Goal: Task Accomplishment & Management: Manage account settings

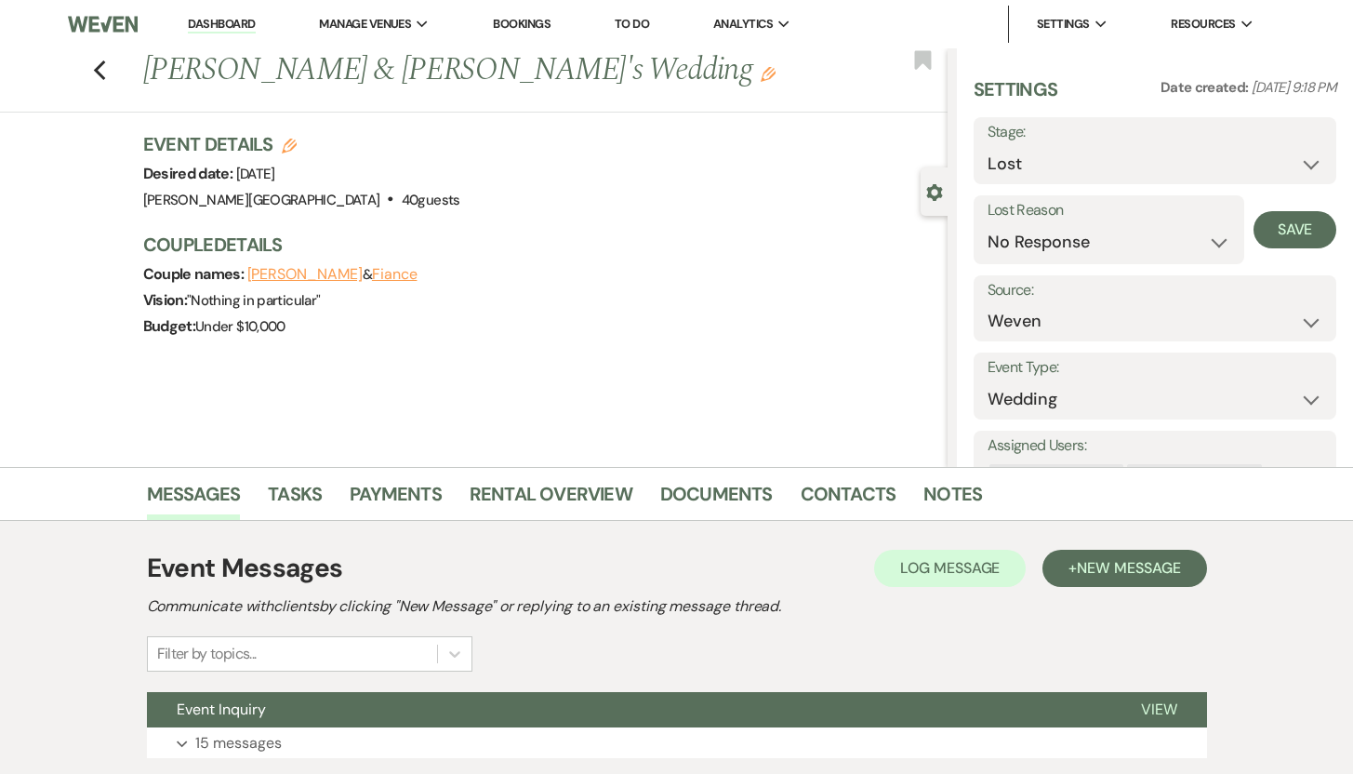
select select "8"
select select "5"
select select "1"
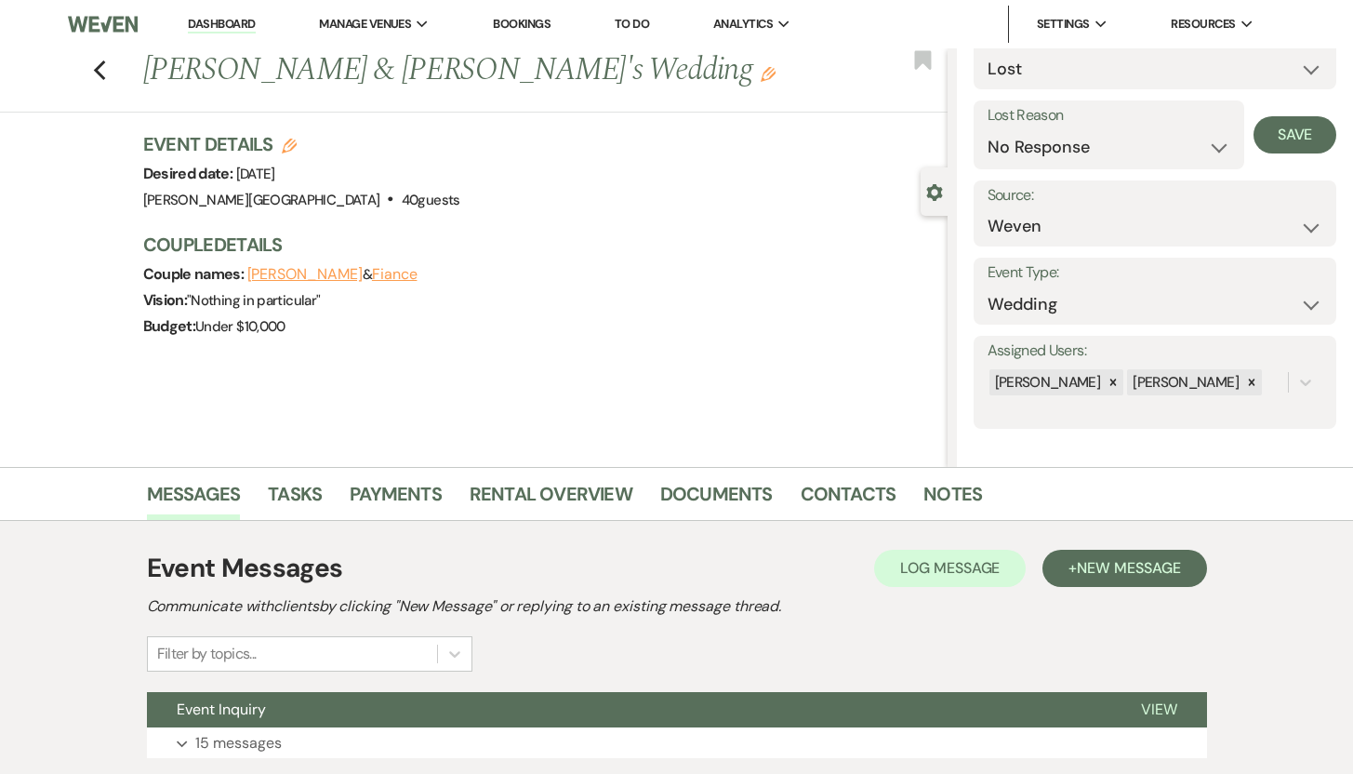
click at [227, 26] on link "Dashboard" at bounding box center [221, 25] width 67 height 18
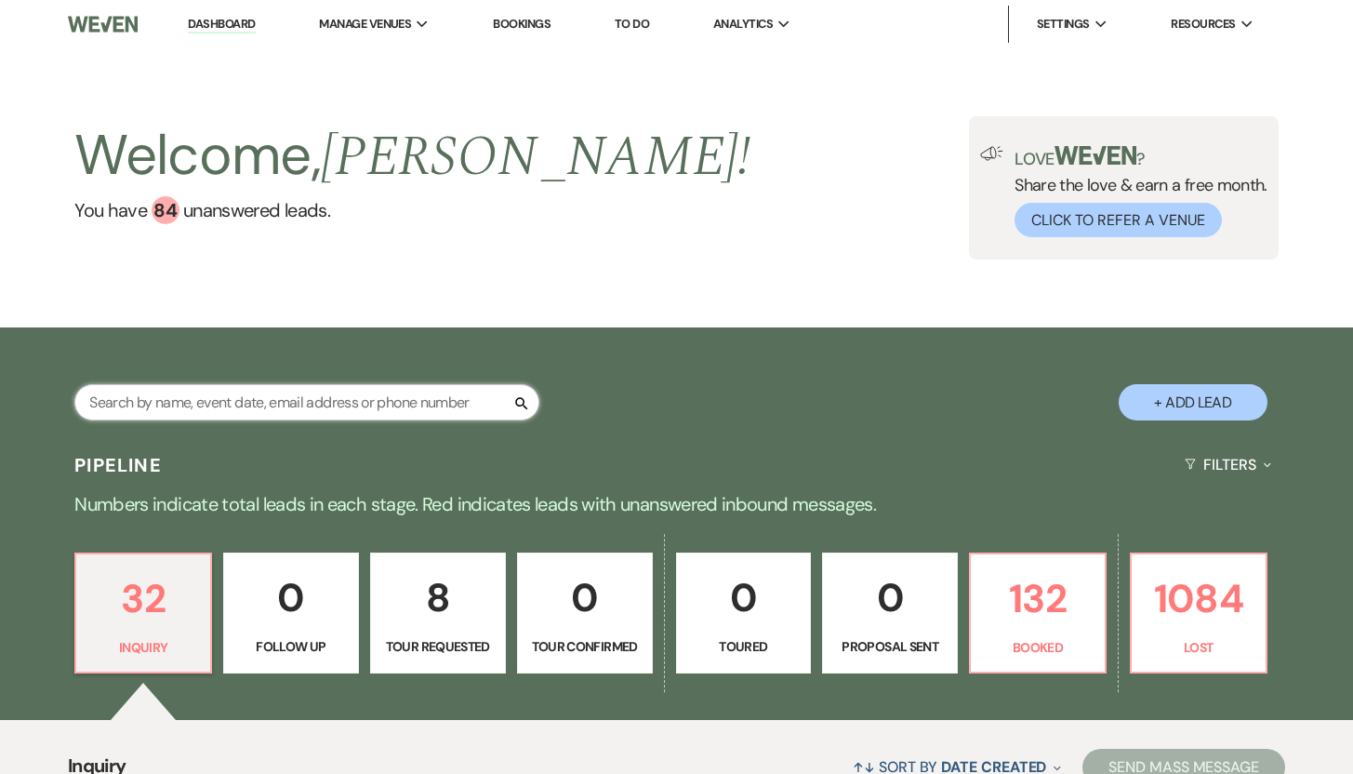
click at [162, 410] on input "text" at bounding box center [306, 402] width 465 height 36
type input "Kayla"
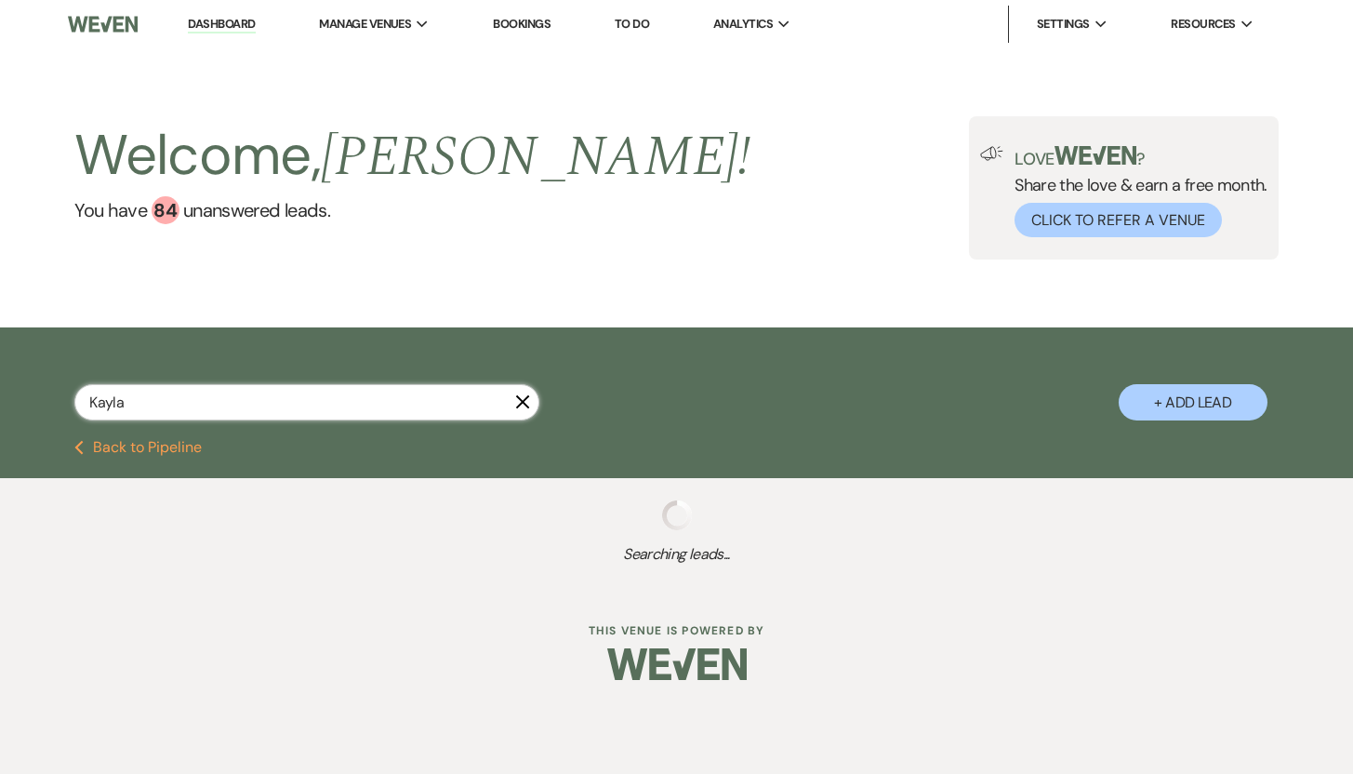
select select "8"
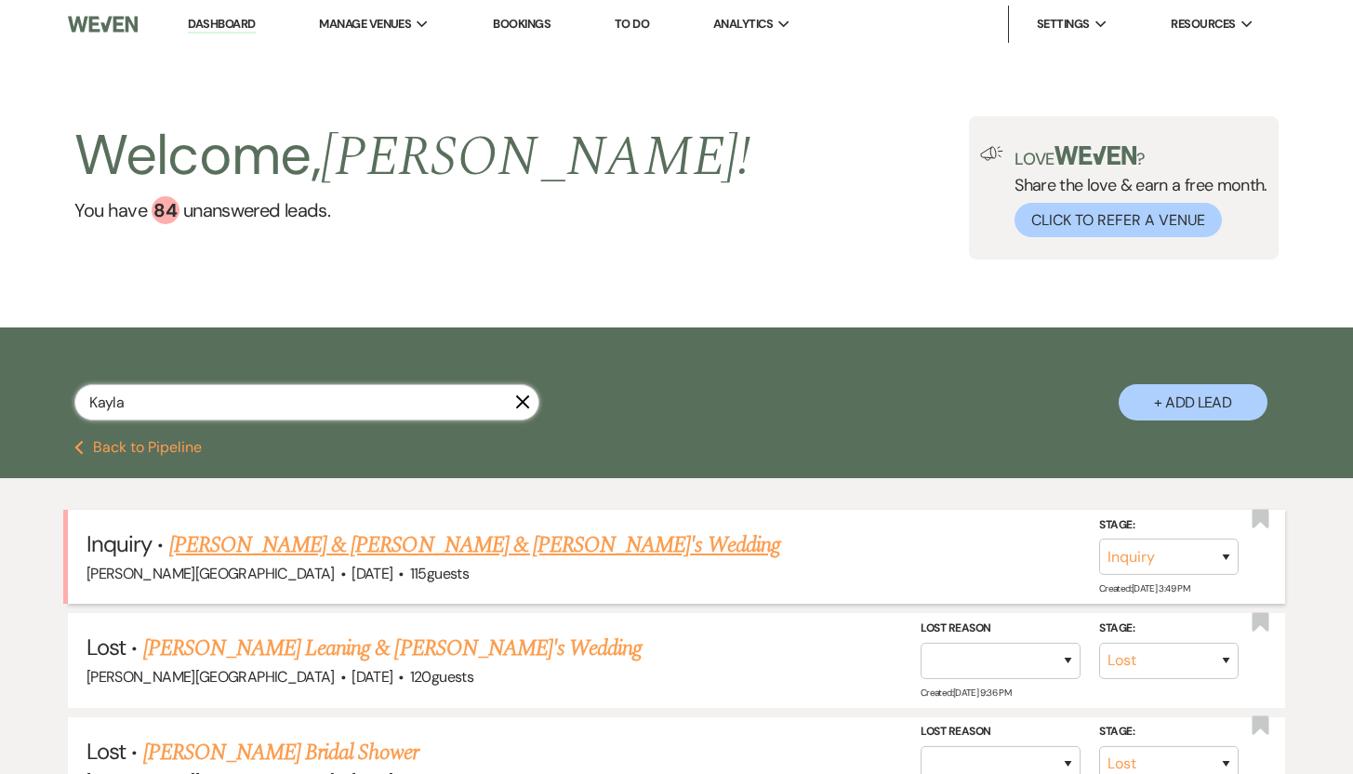
type input "Kayla"
click at [227, 541] on link "[PERSON_NAME] & [PERSON_NAME] & [PERSON_NAME]'s Wedding" at bounding box center [474, 544] width 611 height 33
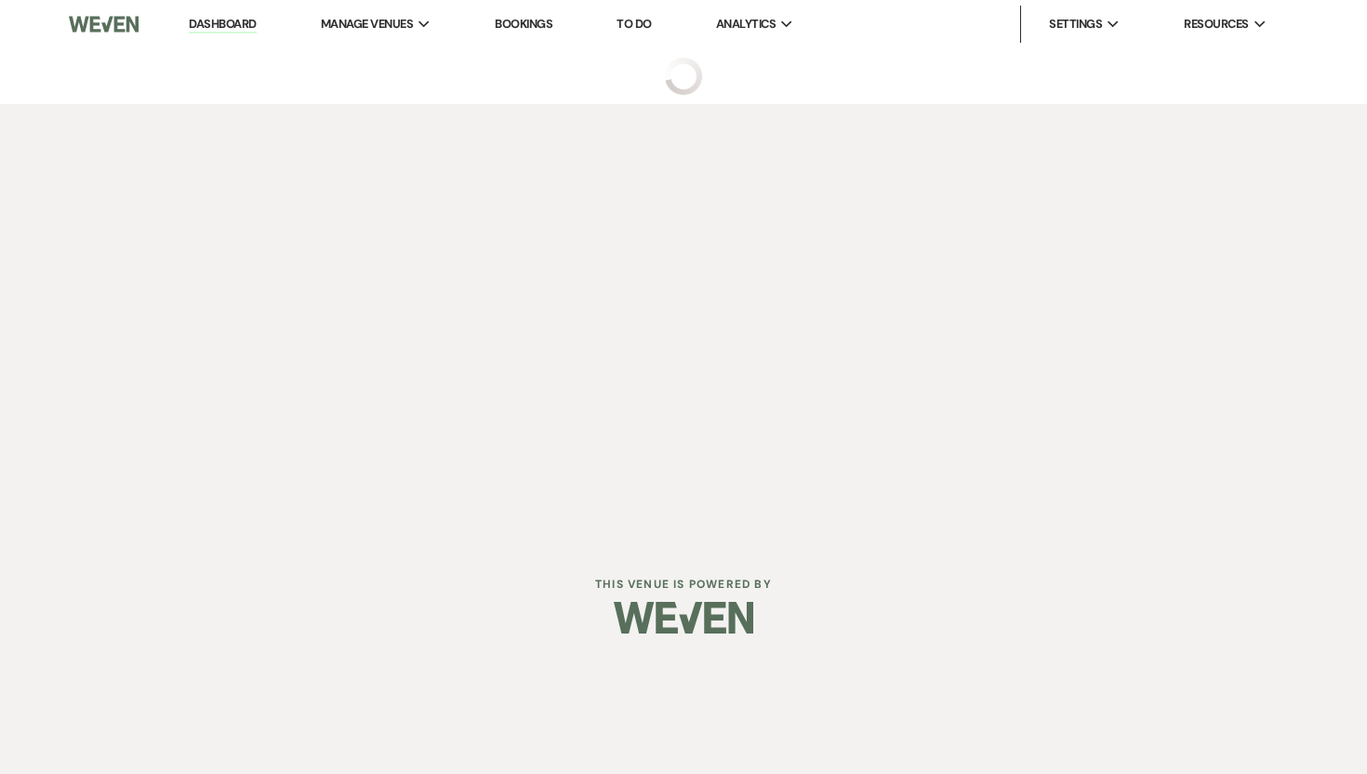
select select "5"
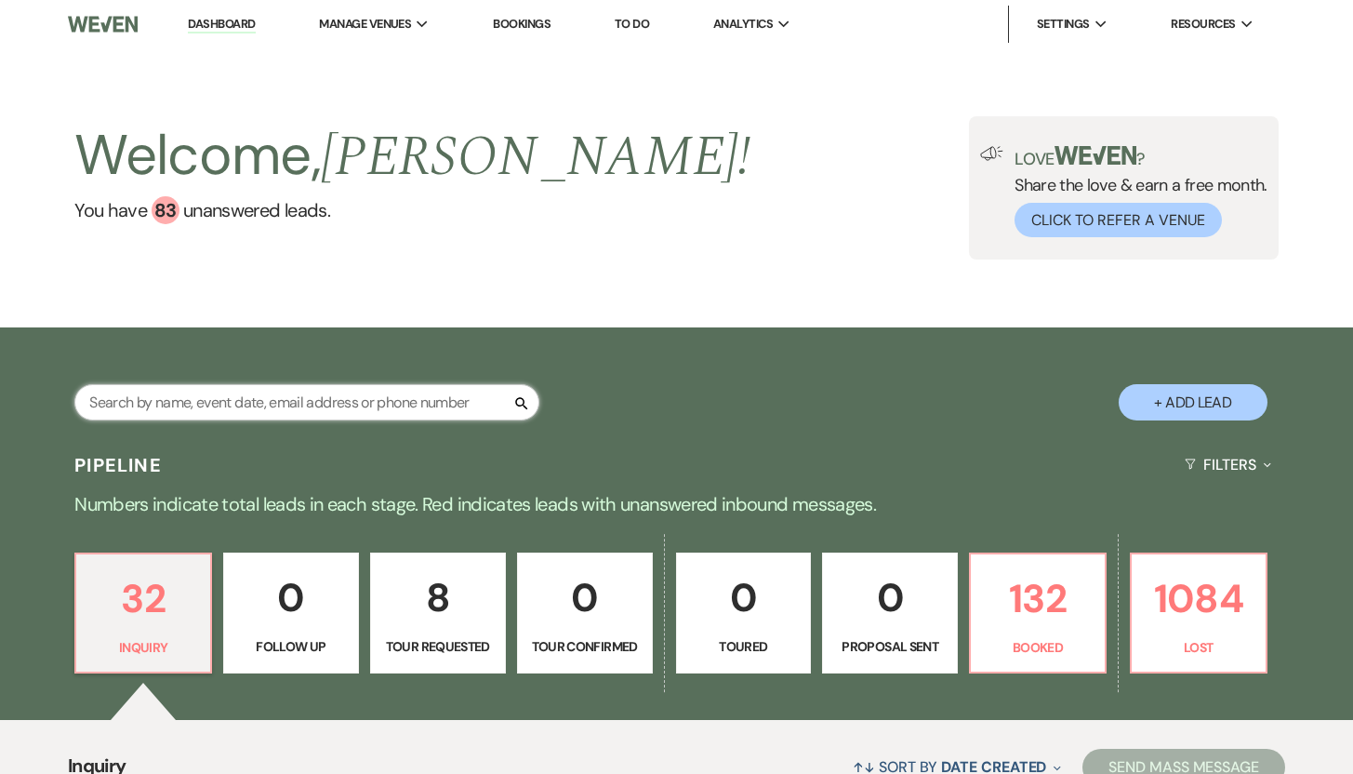
click at [178, 409] on input "text" at bounding box center [306, 402] width 465 height 36
type input "X"
type input "D"
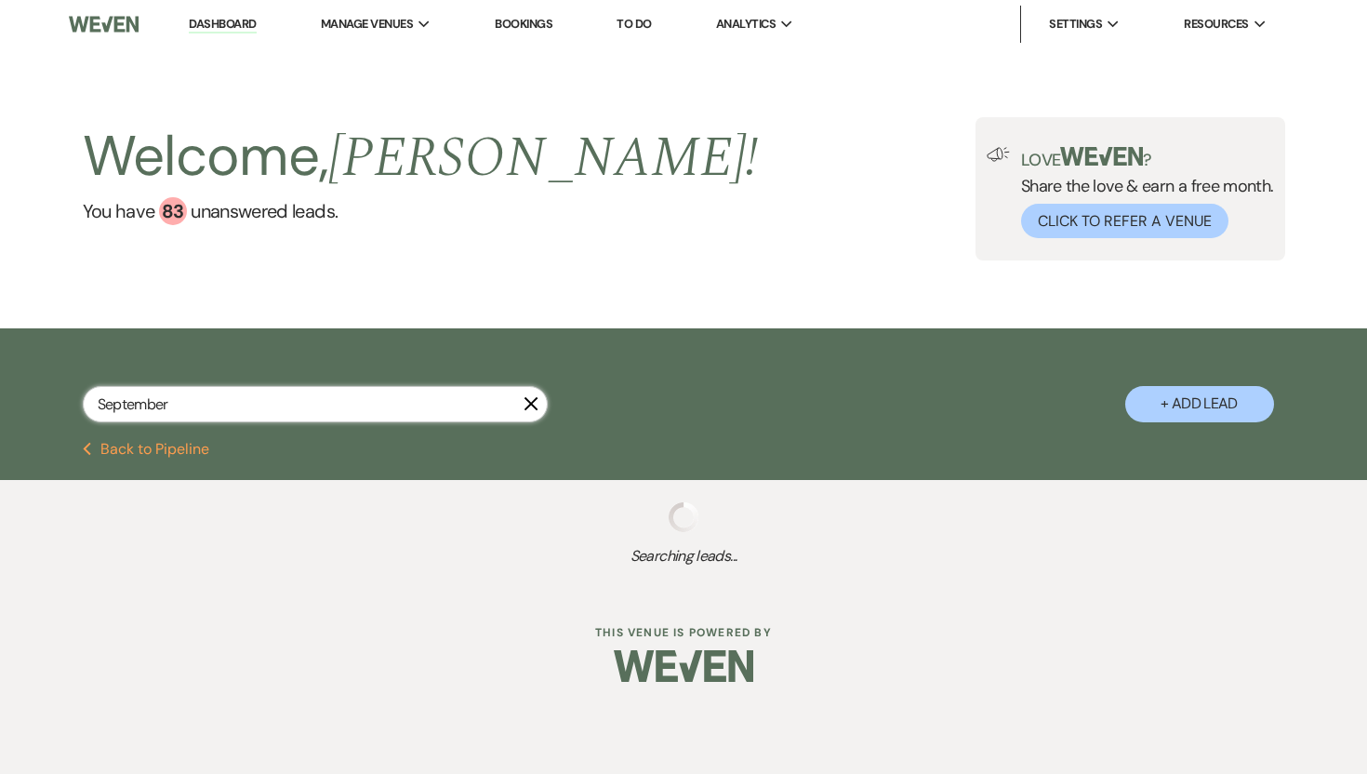
type input "September"
select select "8"
select select "2"
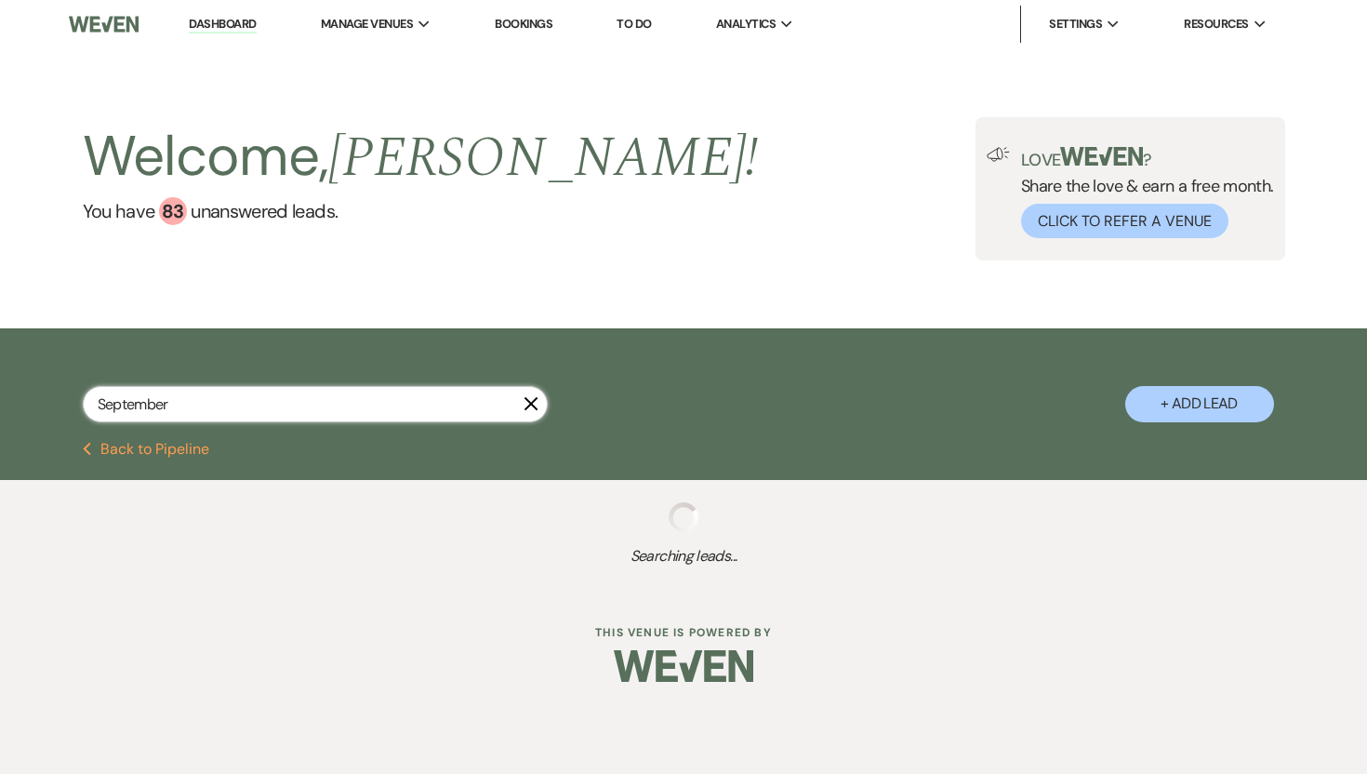
select select "8"
select select "10"
select select "8"
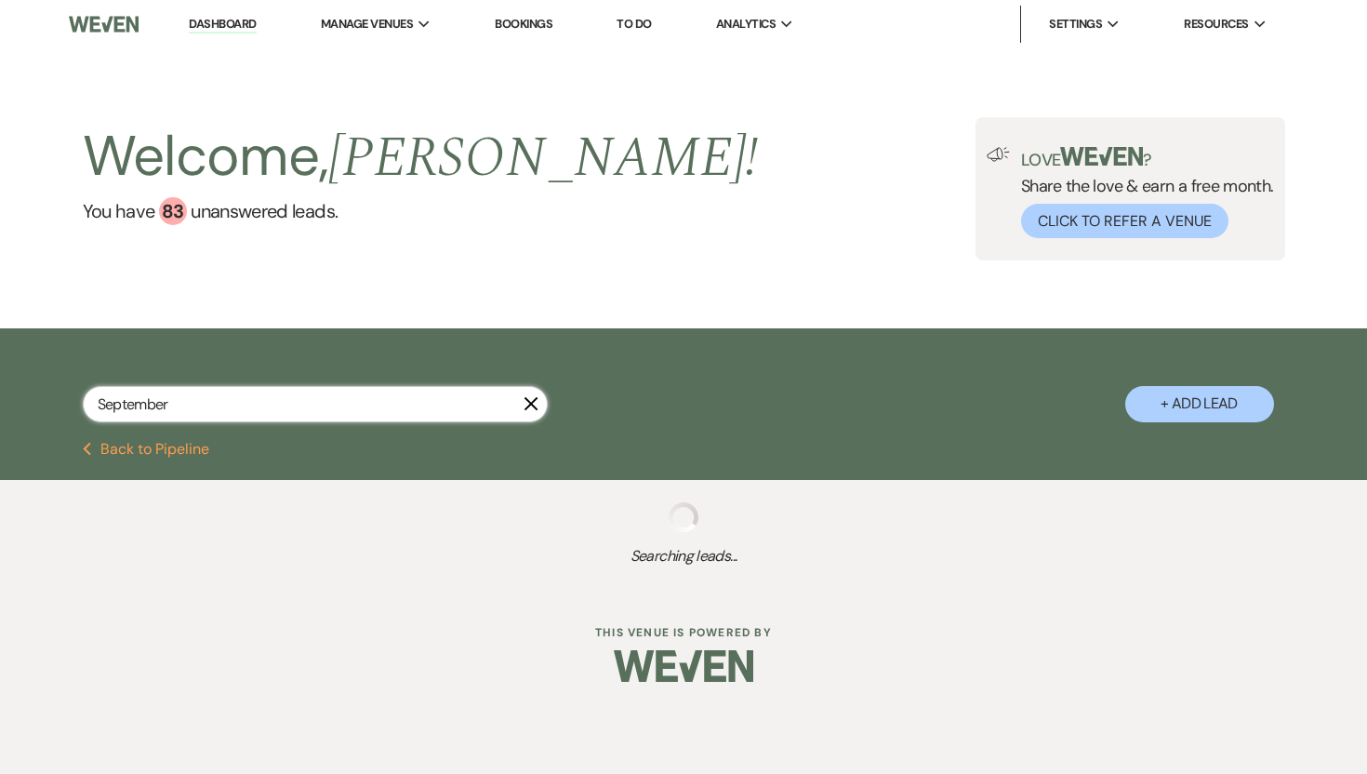
select select "7"
select select "8"
select select "5"
select select "8"
select select "10"
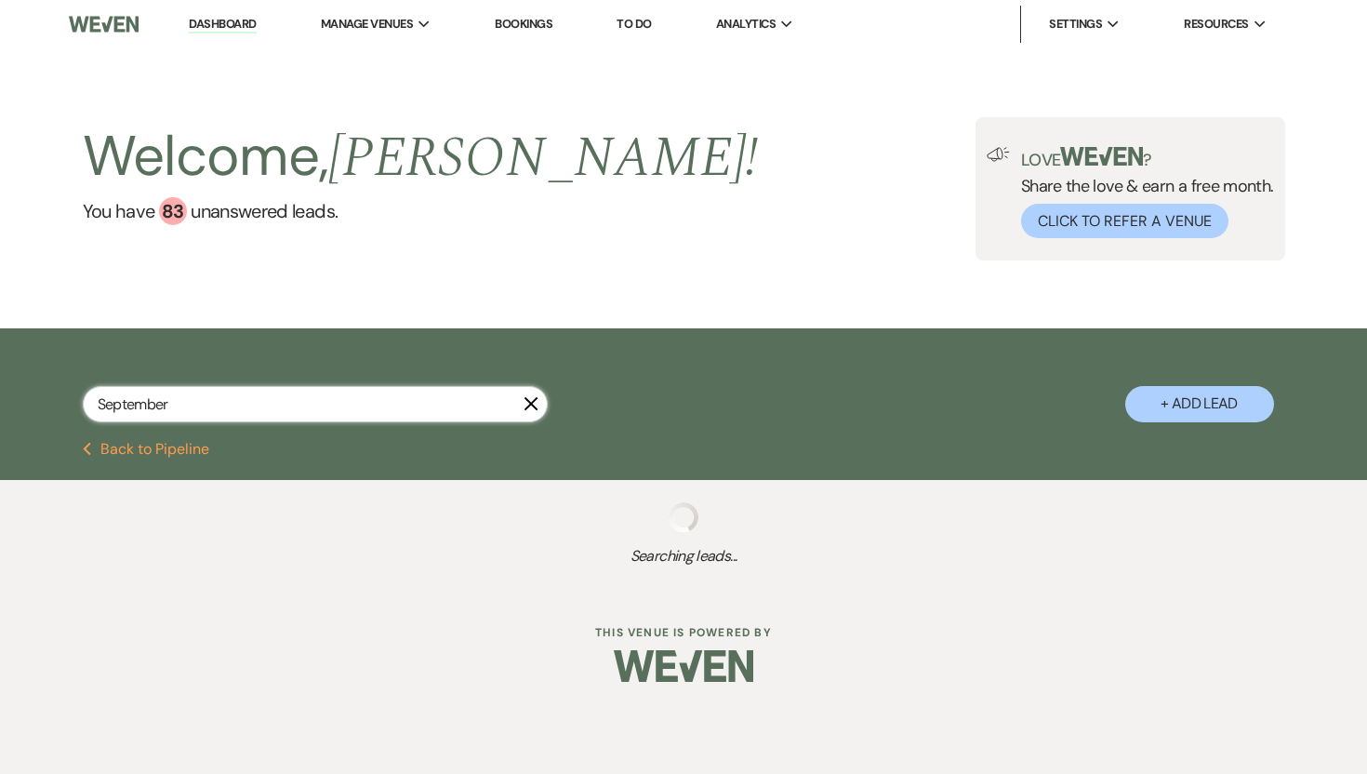
select select "8"
select select "5"
select select "8"
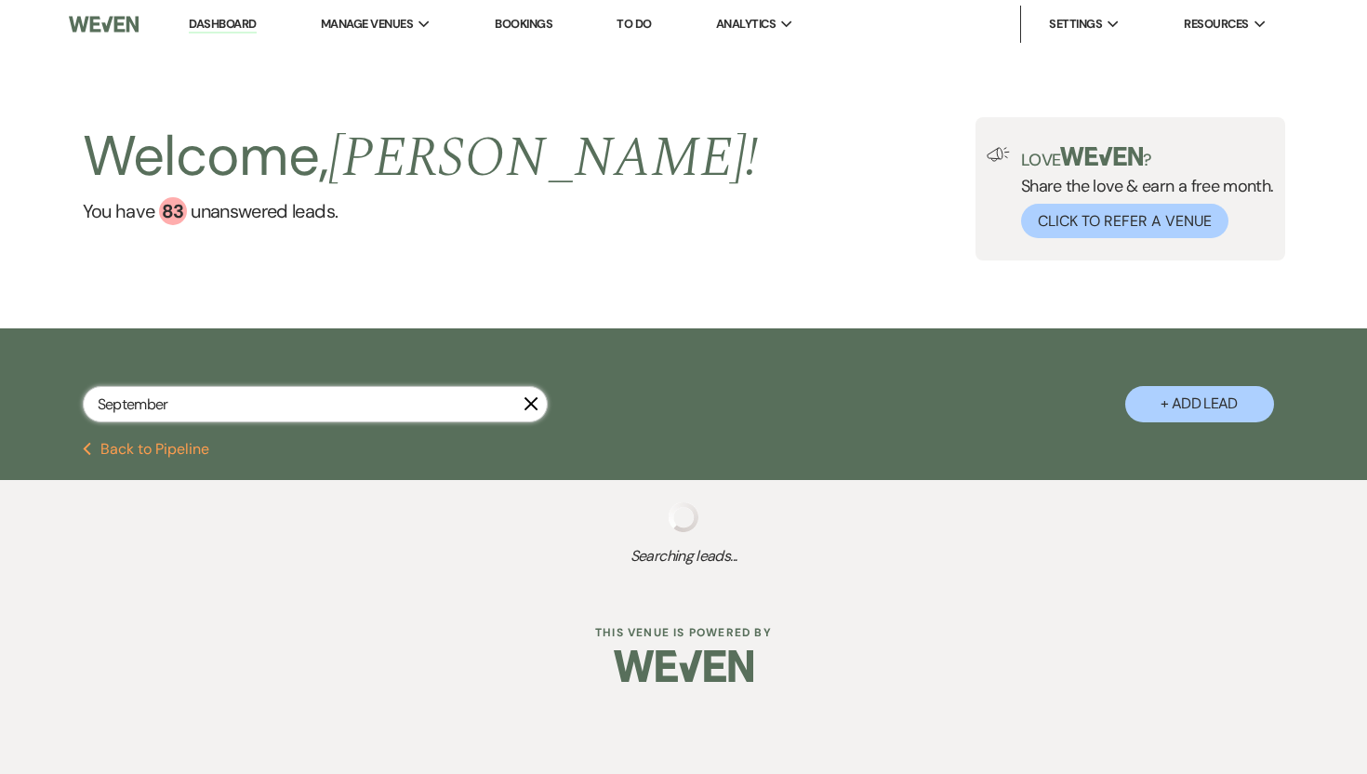
select select "5"
select select "8"
select select "5"
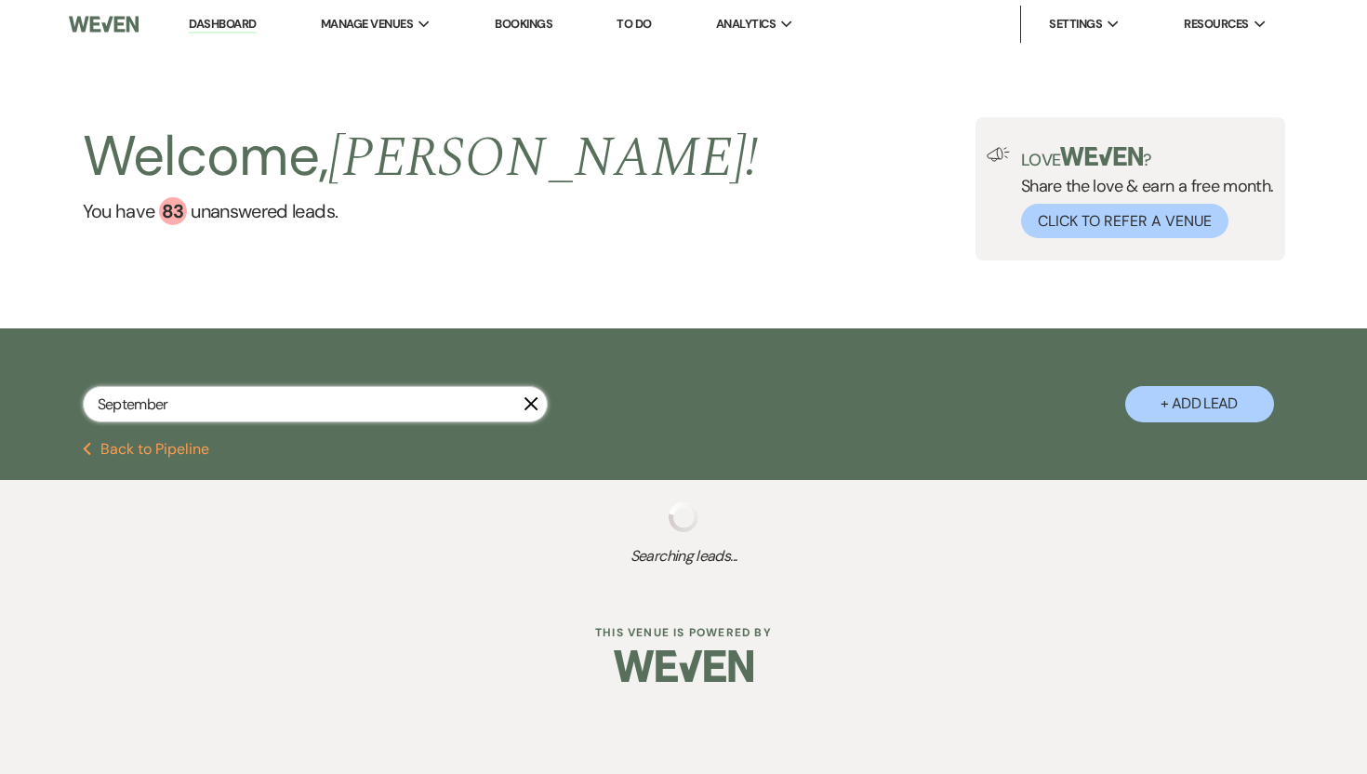
select select "8"
select select "5"
select select "8"
select select "1"
select select "8"
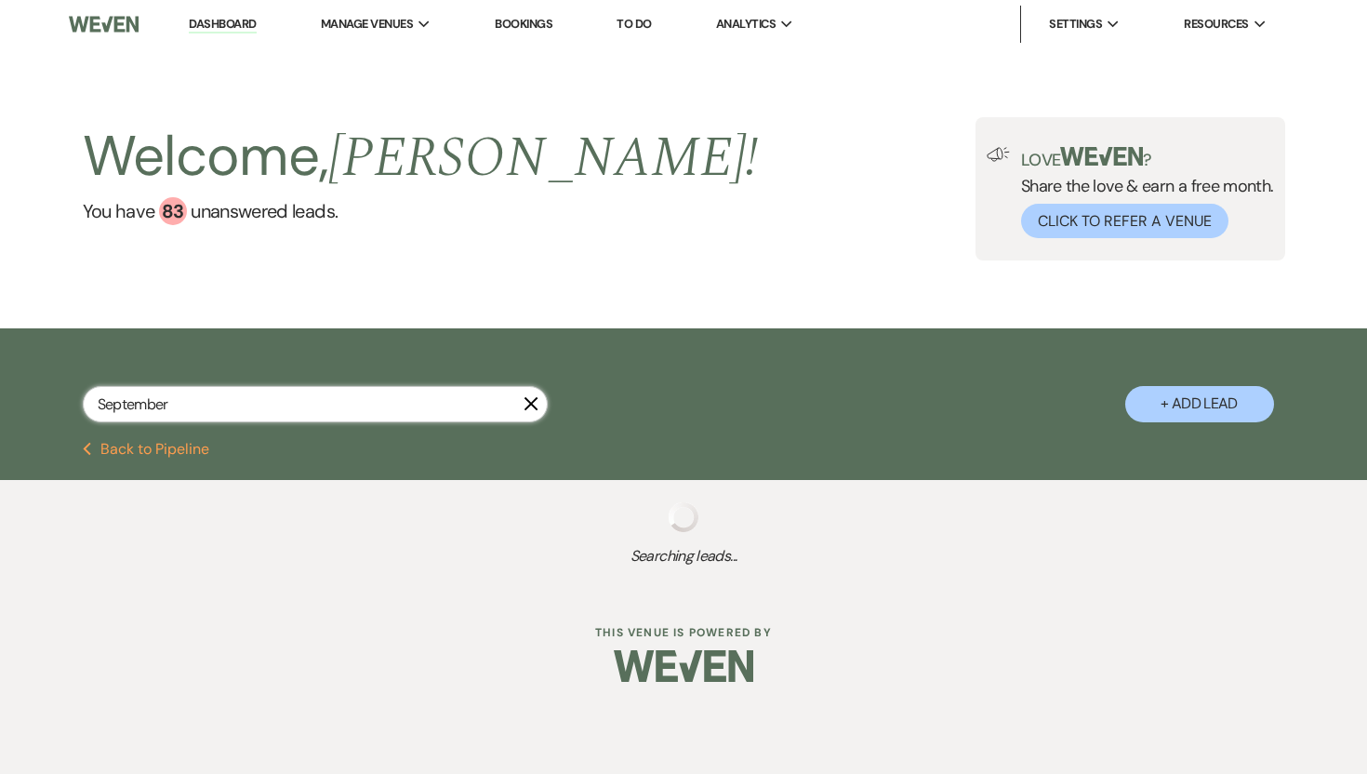
select select "8"
select select "10"
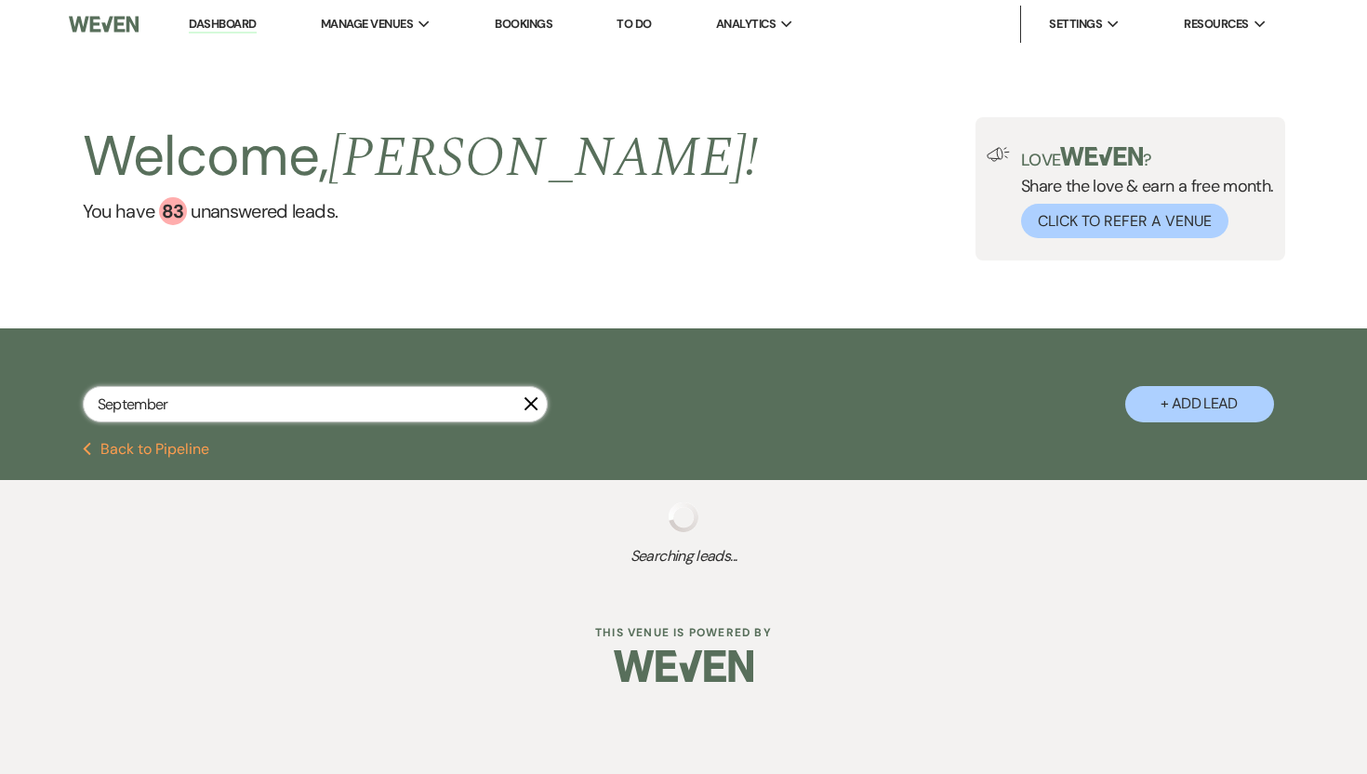
select select "8"
select select "5"
select select "8"
select select "5"
select select "8"
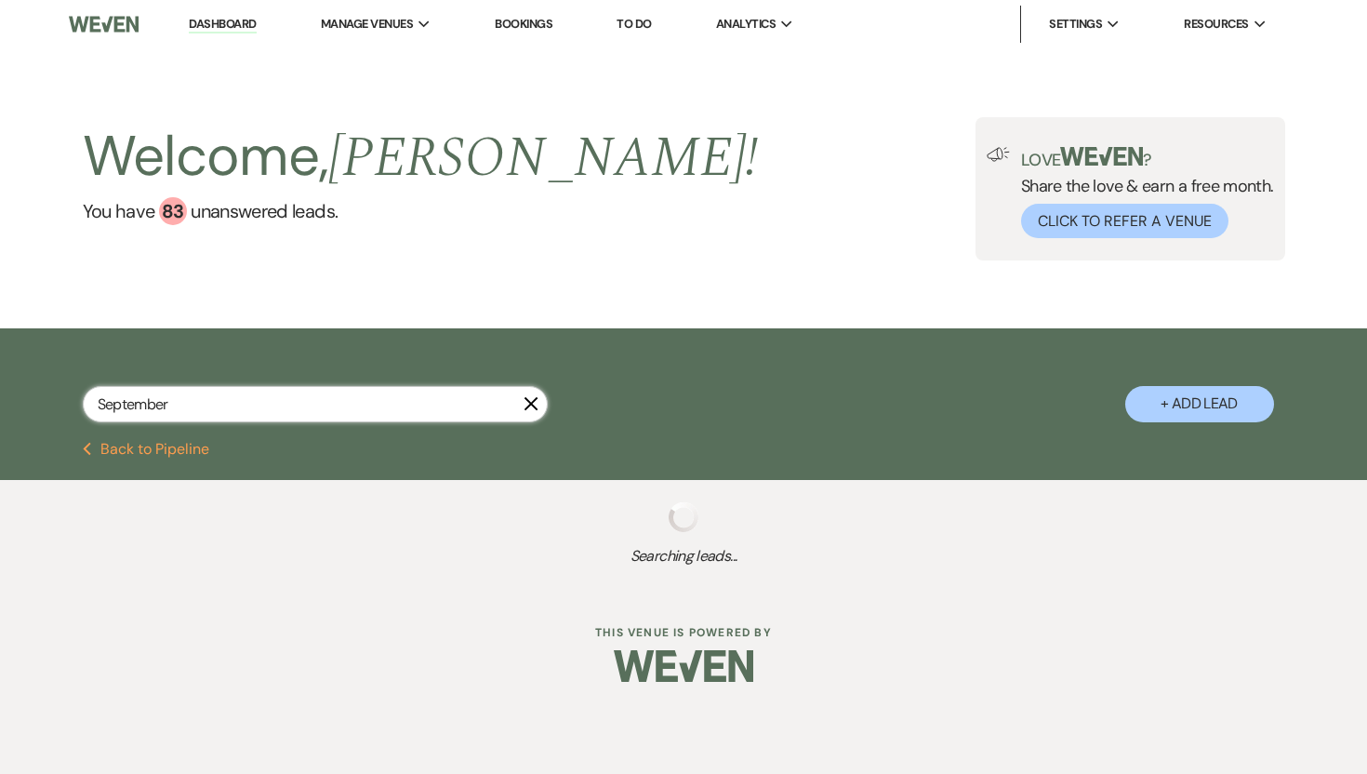
select select "6"
select select "8"
select select "5"
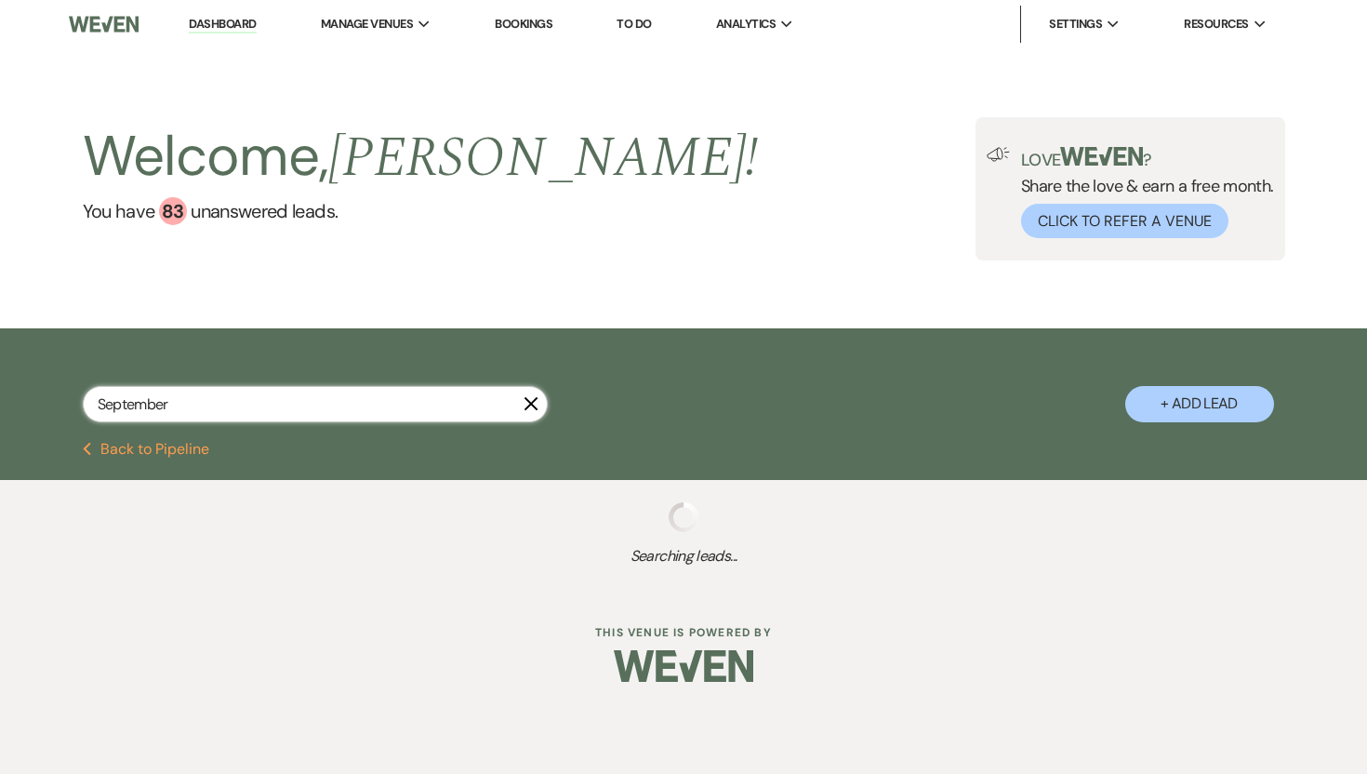
select select "8"
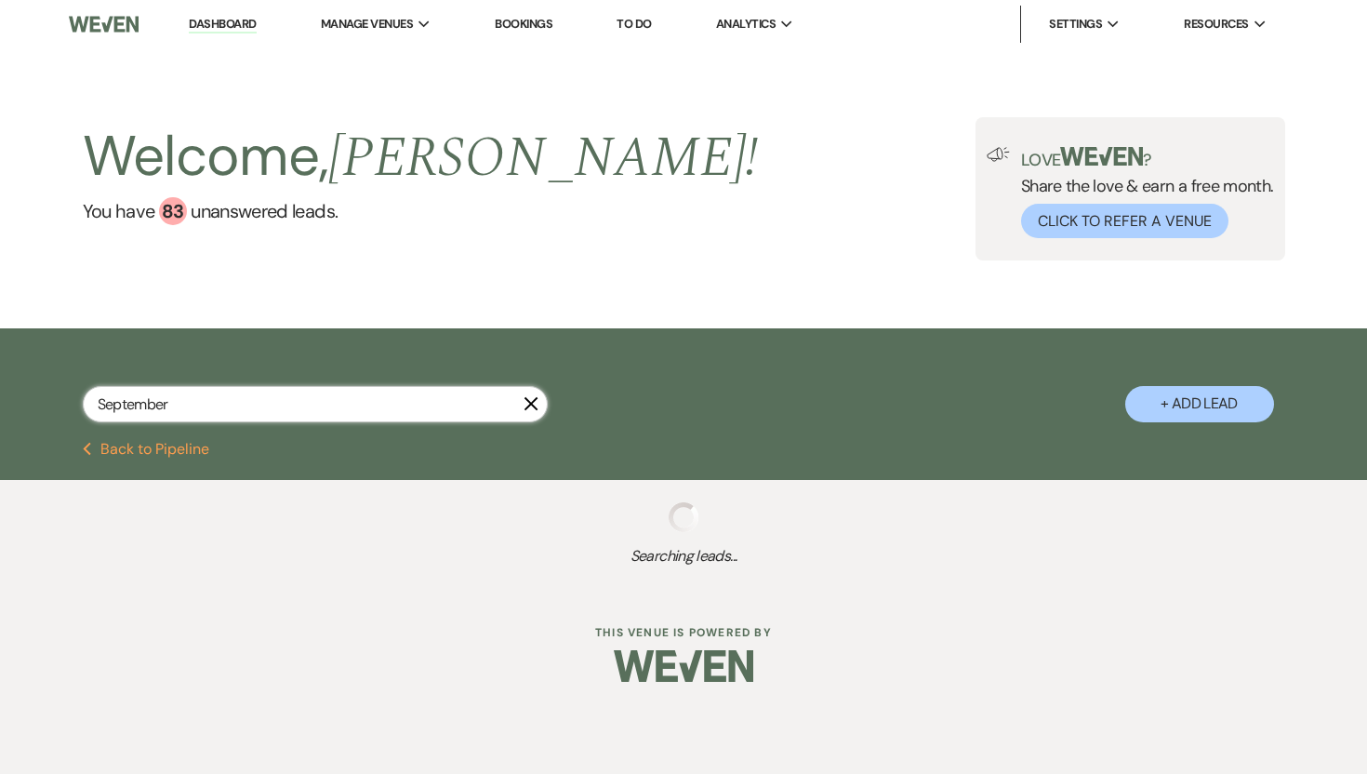
select select "5"
select select "8"
select select "5"
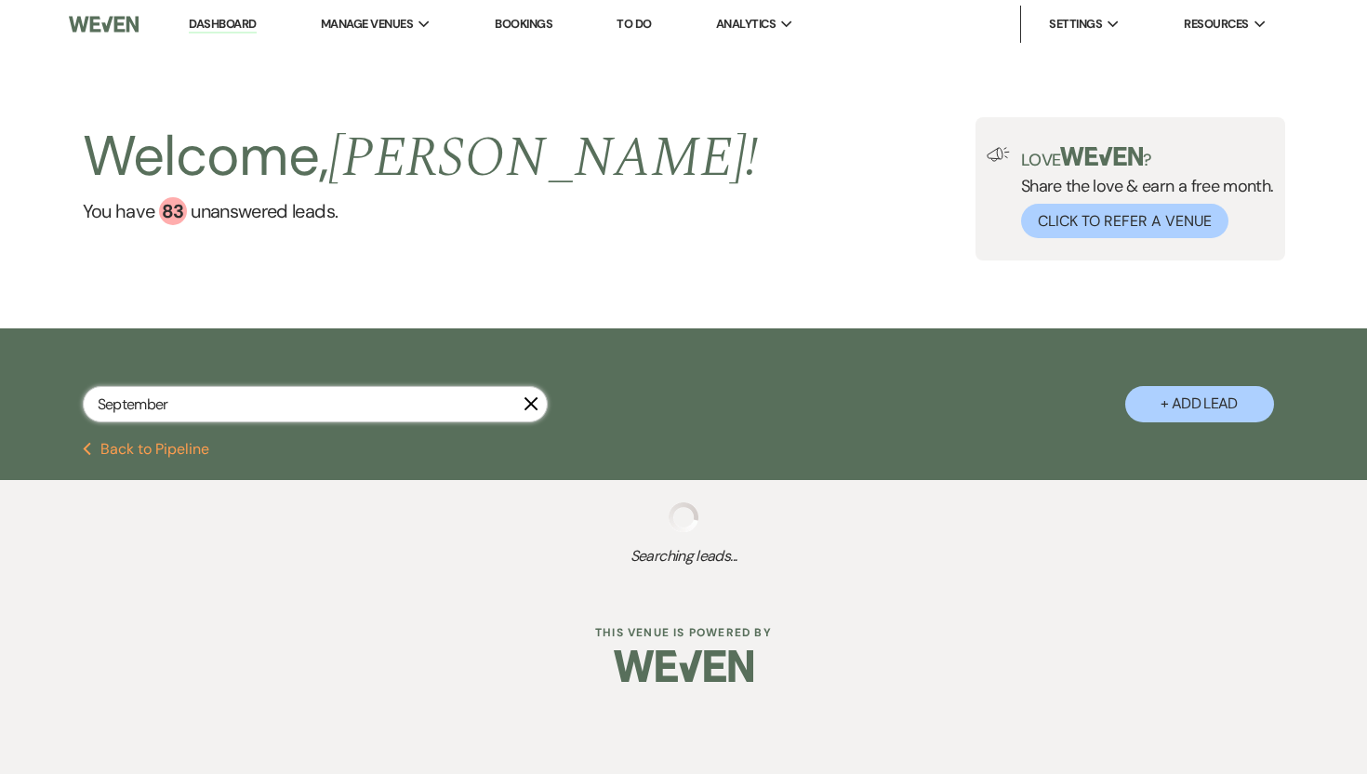
select select "8"
select select "5"
select select "8"
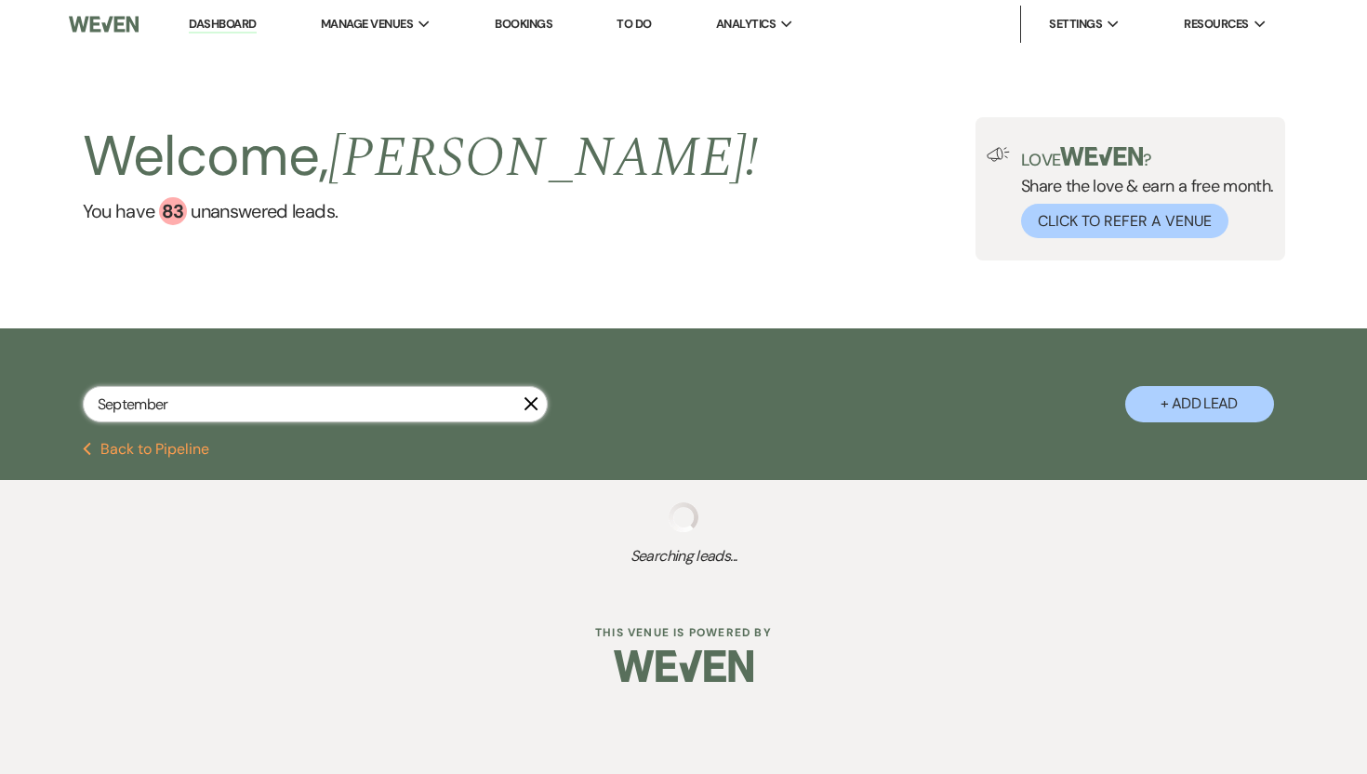
select select "8"
select select "5"
select select "8"
select select "6"
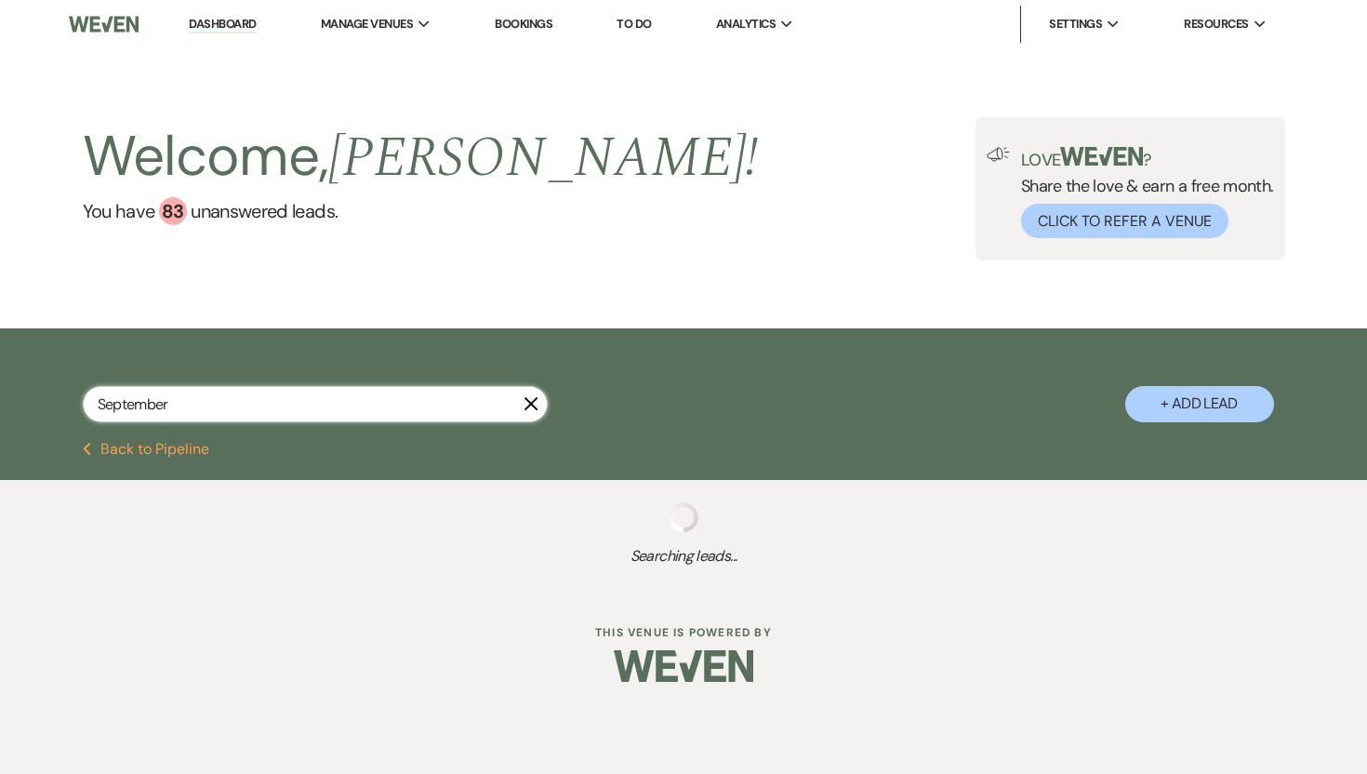
select select "8"
select select "6"
select select "8"
select select "5"
select select "8"
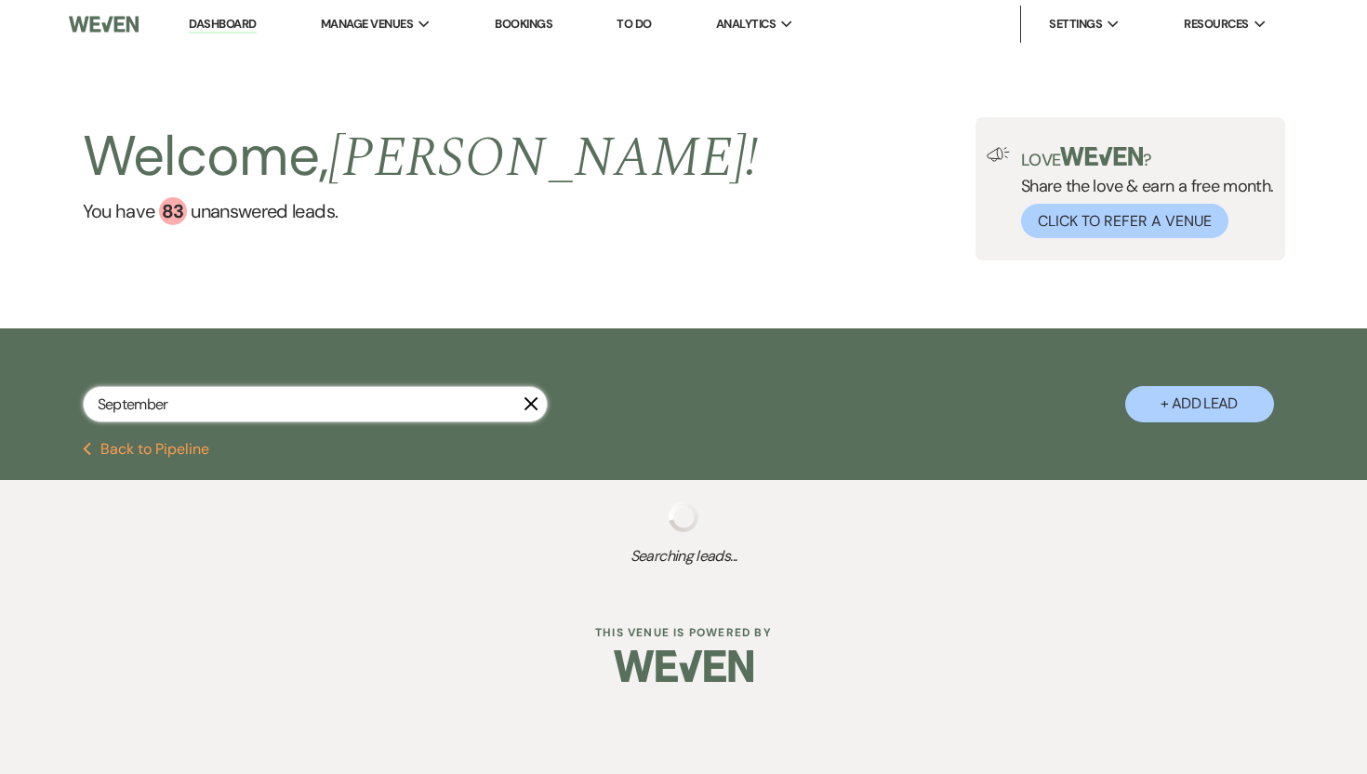
select select "7"
select select "8"
select select "7"
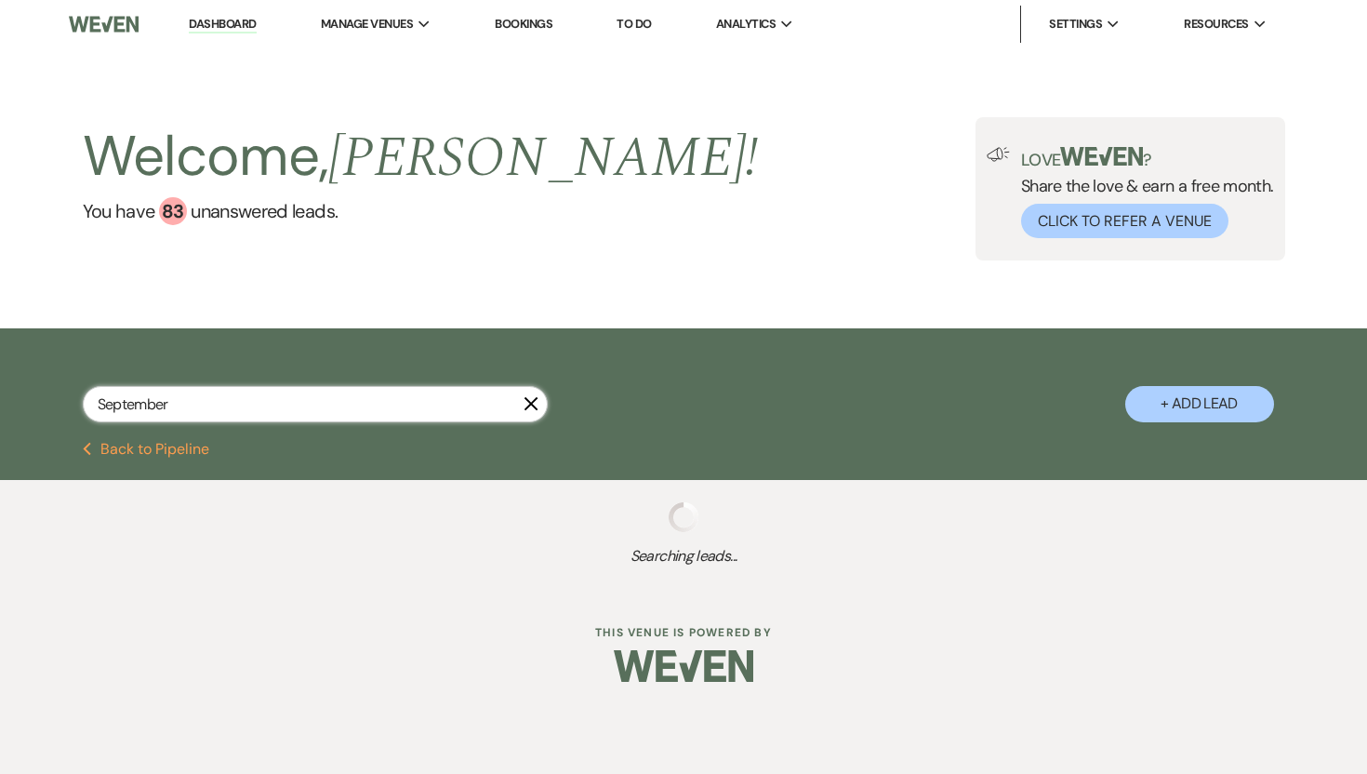
select select "8"
select select "10"
select select "8"
select select "1"
select select "8"
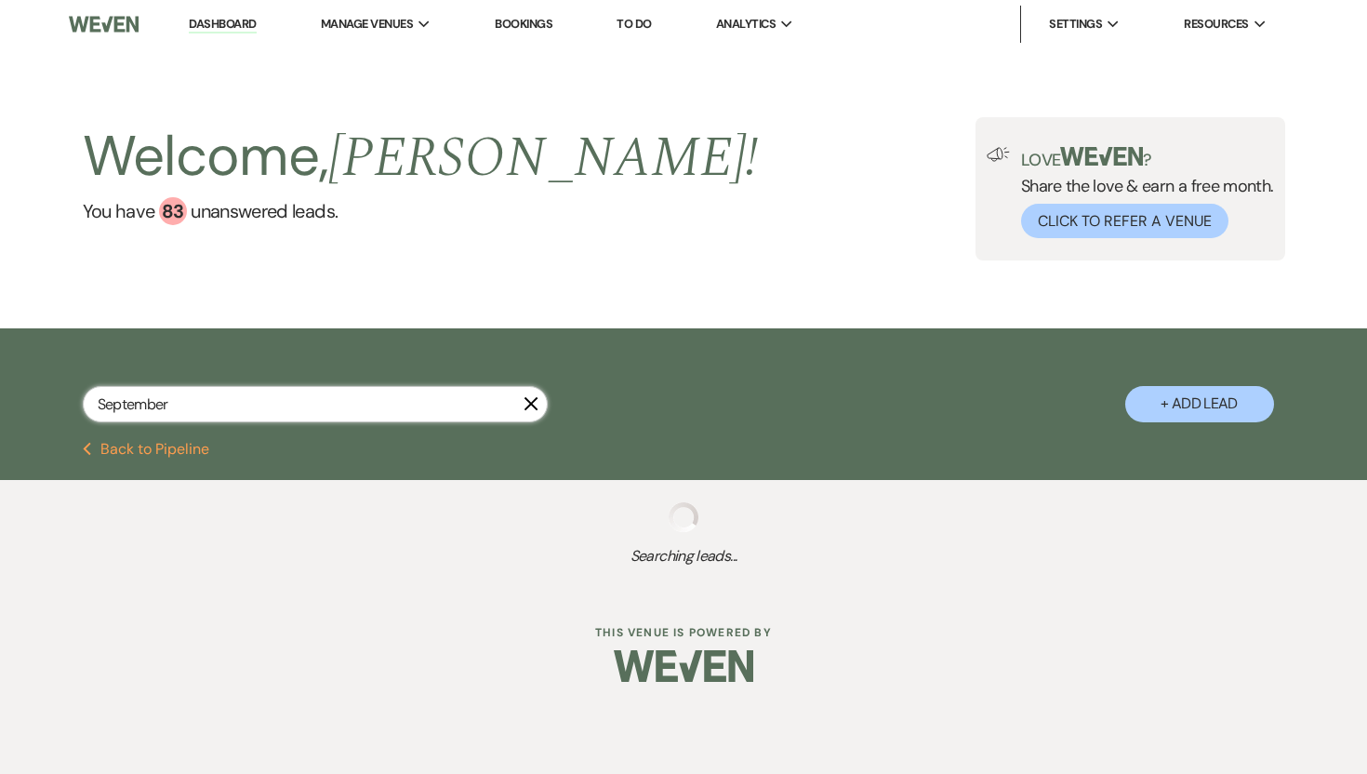
select select "10"
select select "8"
select select "10"
select select "8"
select select "10"
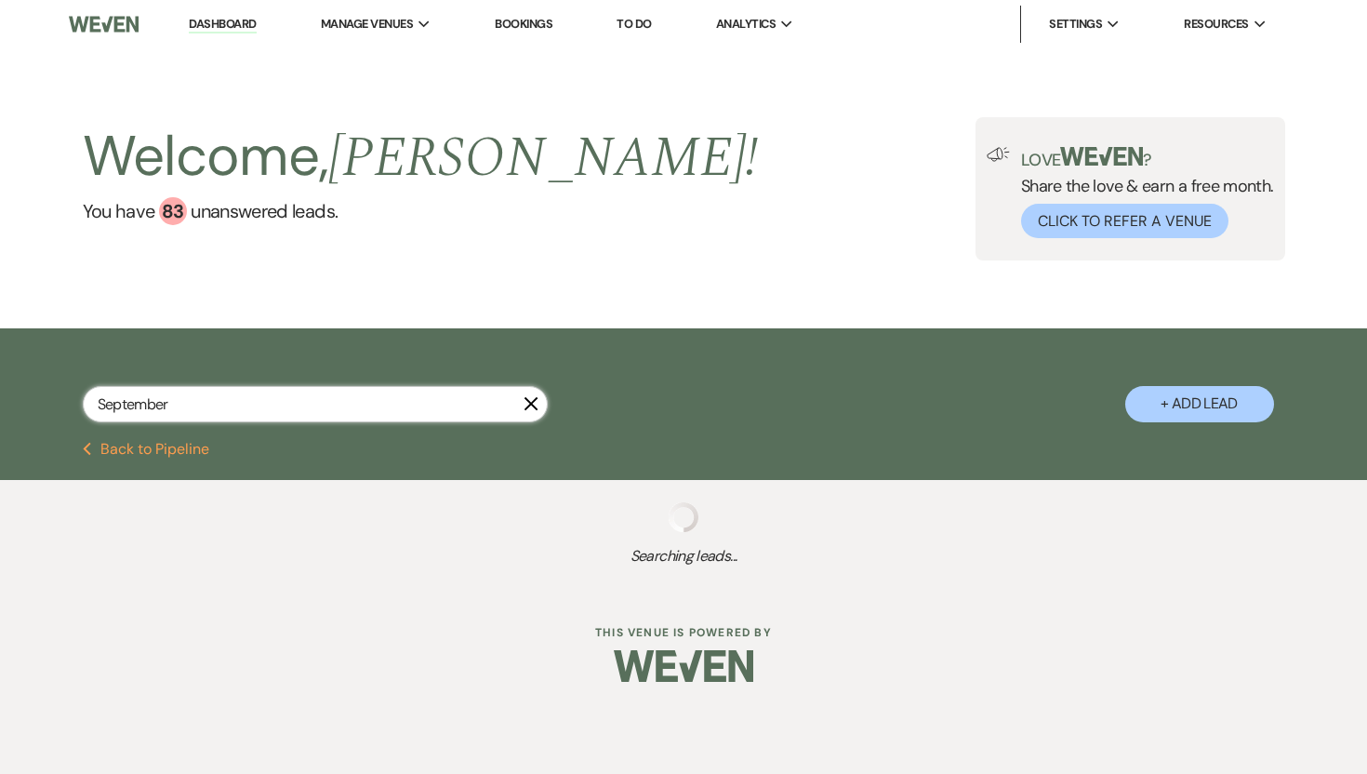
select select "8"
select select "5"
select select "8"
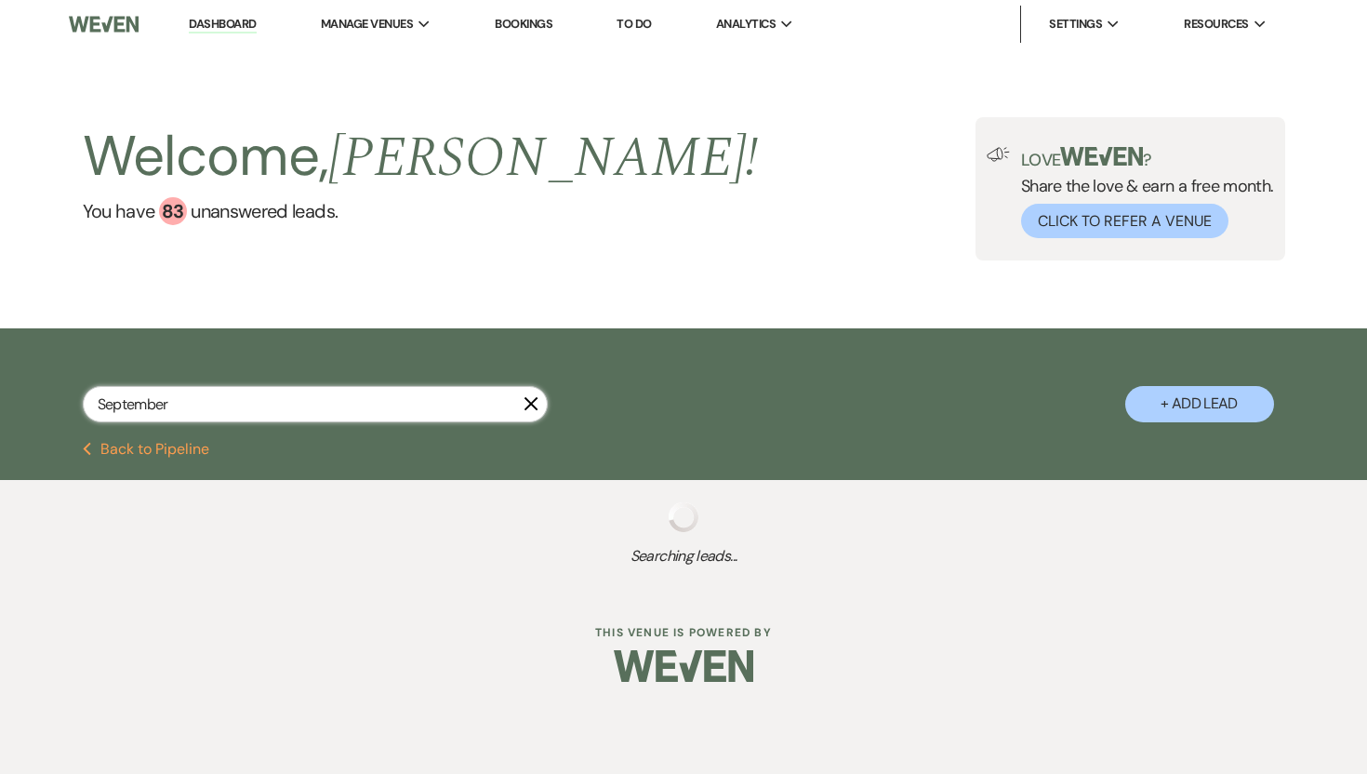
select select "10"
select select "8"
select select "5"
select select "8"
select select "6"
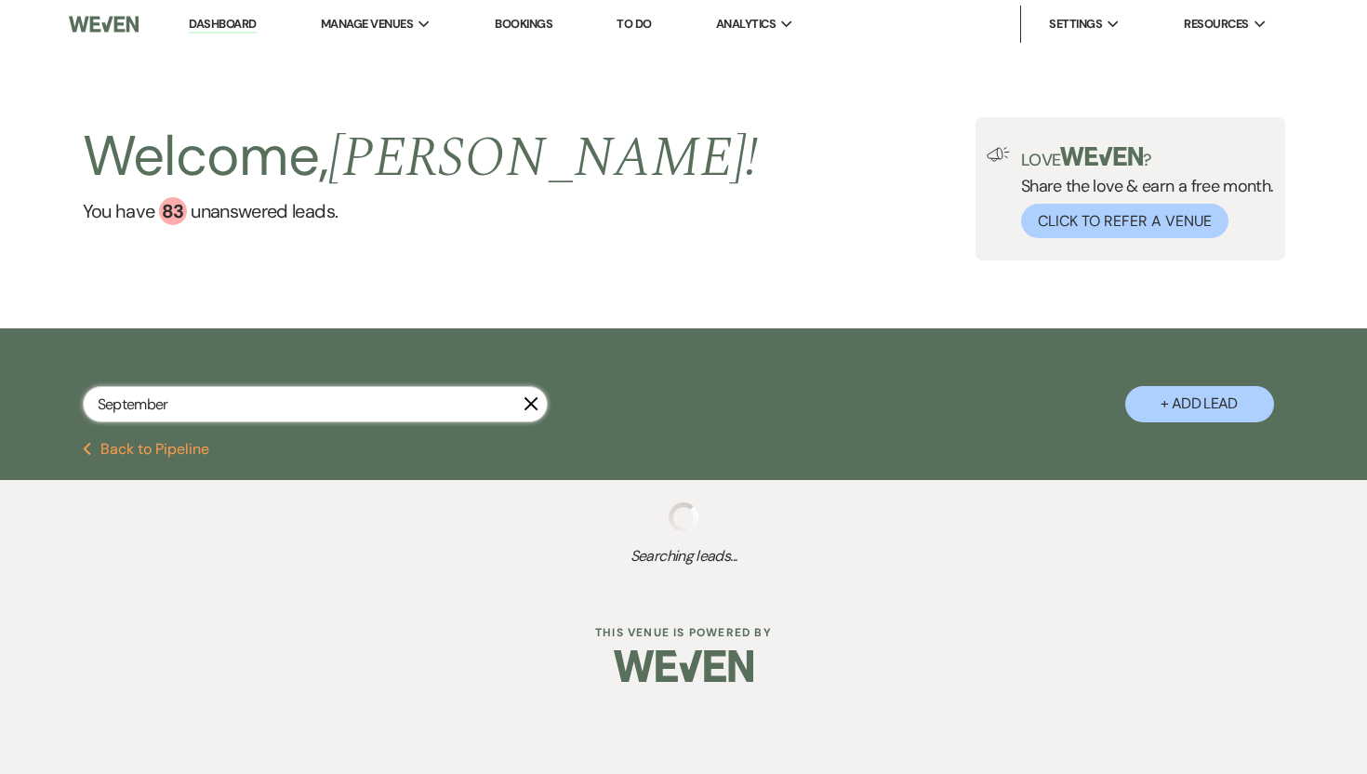
select select "8"
select select "7"
select select "8"
select select "6"
select select "8"
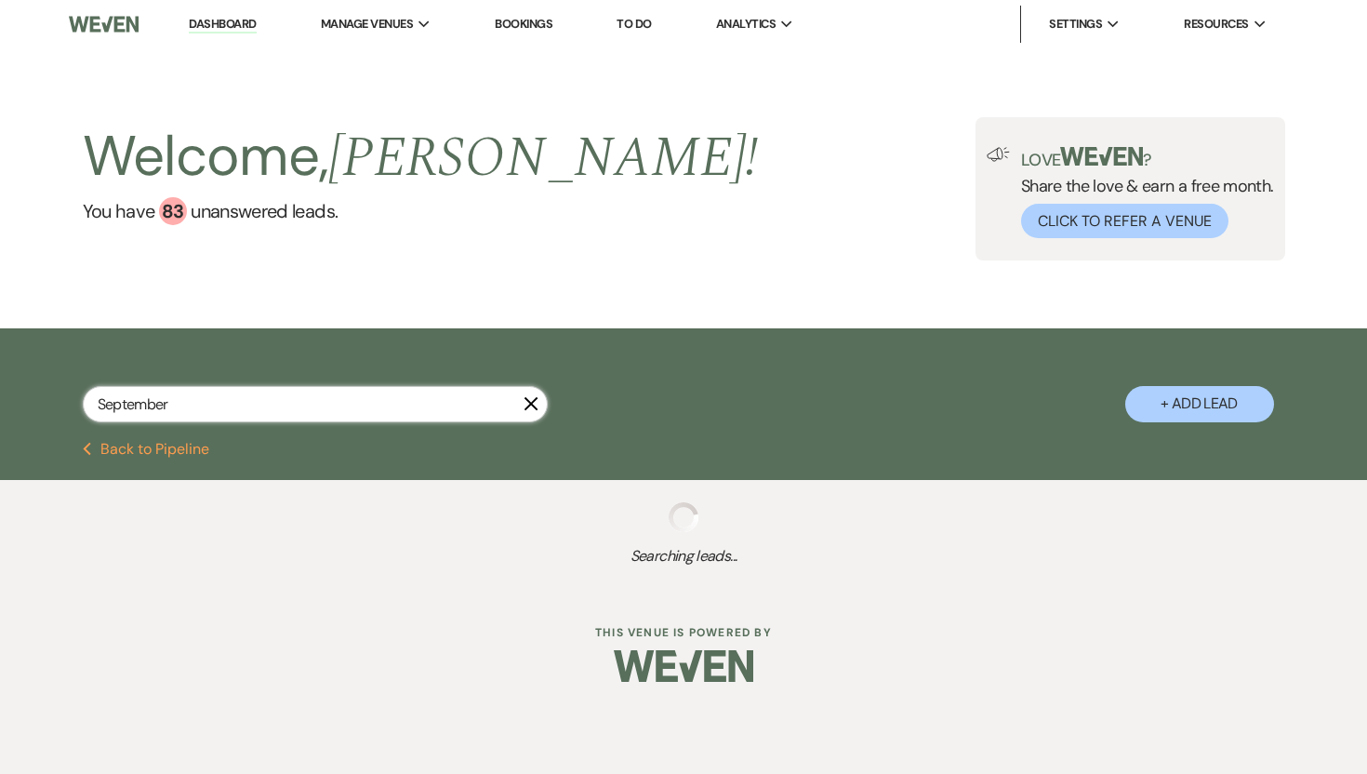
select select "5"
select select "8"
select select "5"
select select "8"
select select "5"
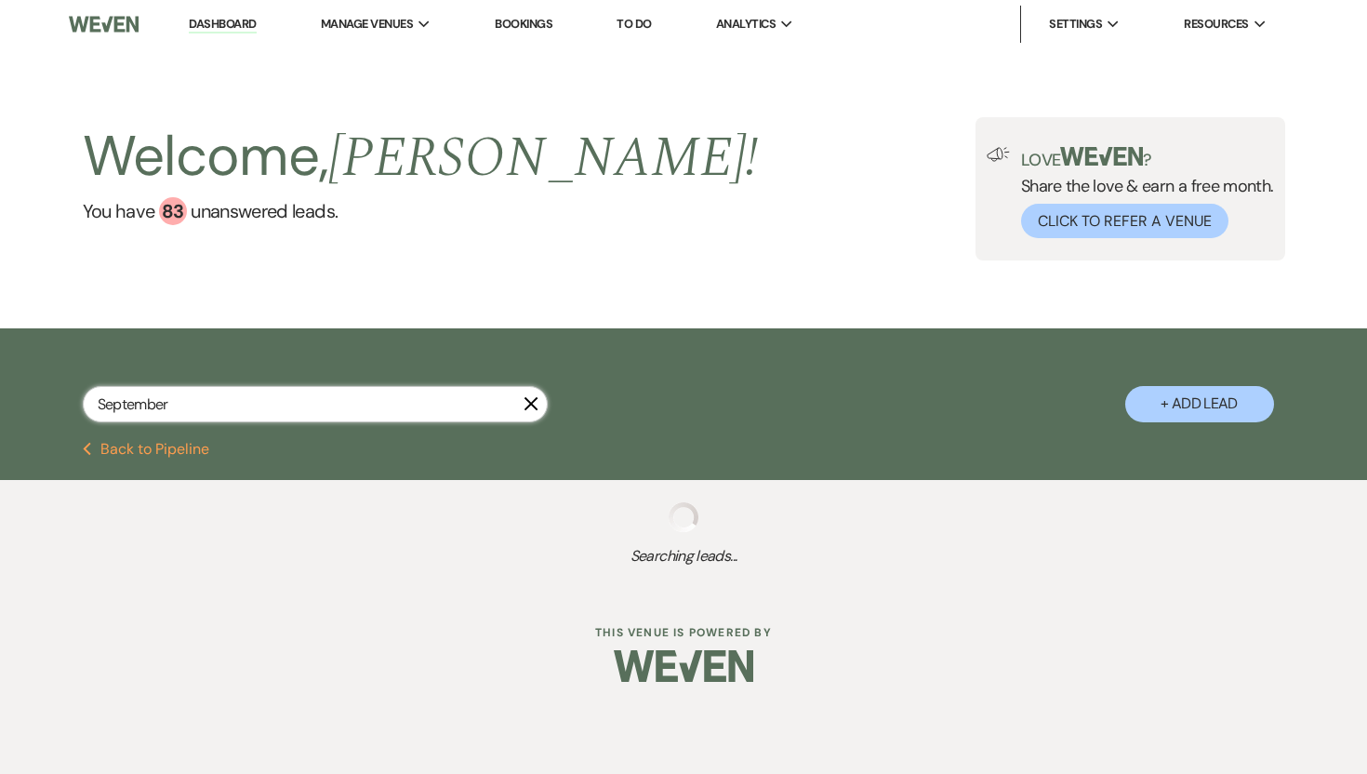
select select "8"
select select "5"
select select "8"
select select "5"
select select "8"
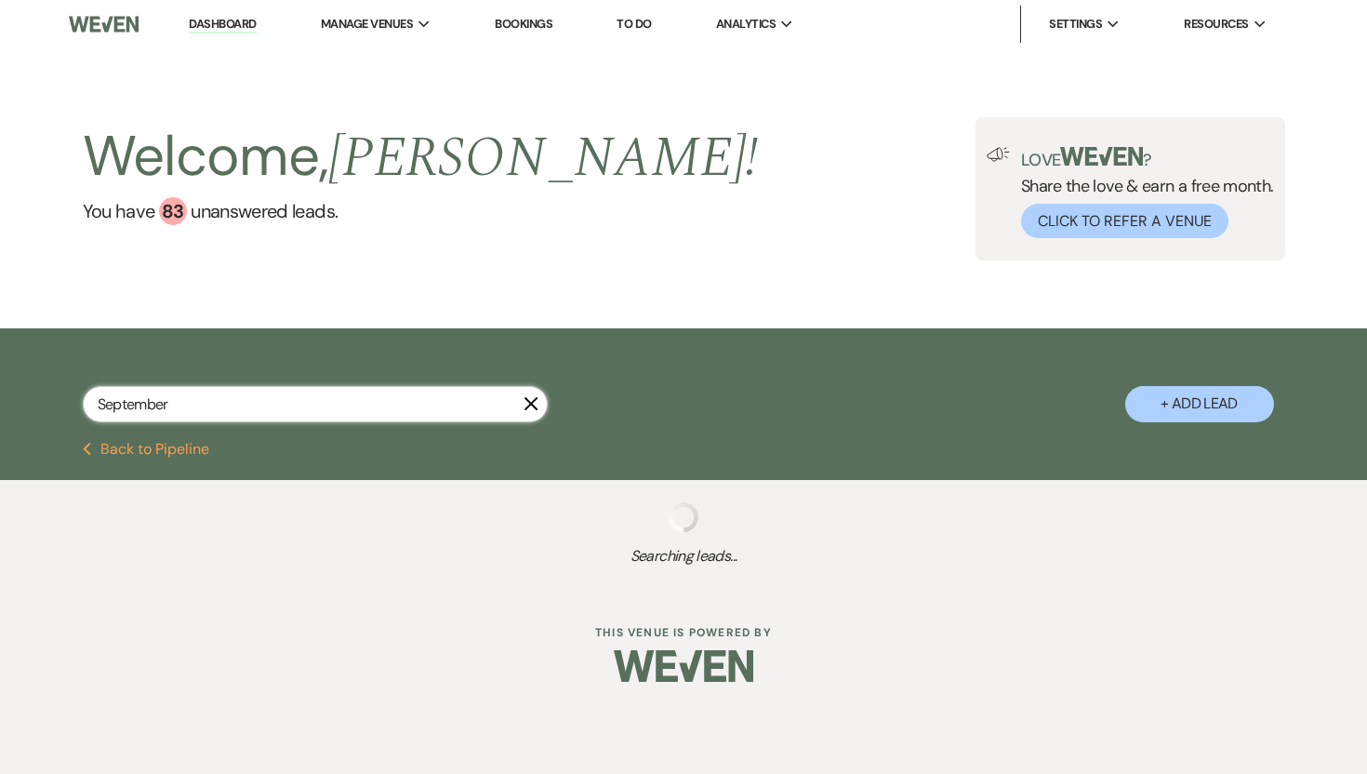
select select "6"
select select "8"
select select "10"
select select "8"
select select "7"
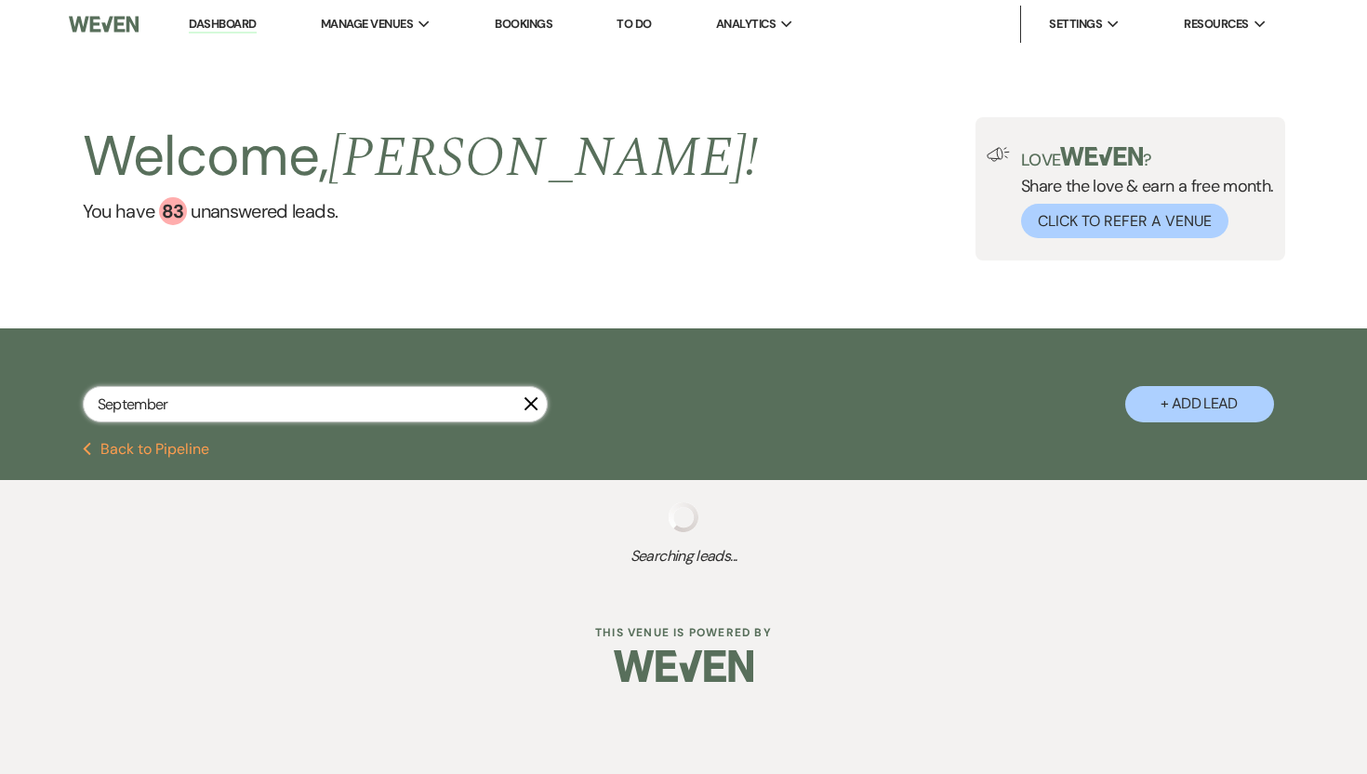
select select "8"
select select "6"
select select "8"
select select "7"
select select "8"
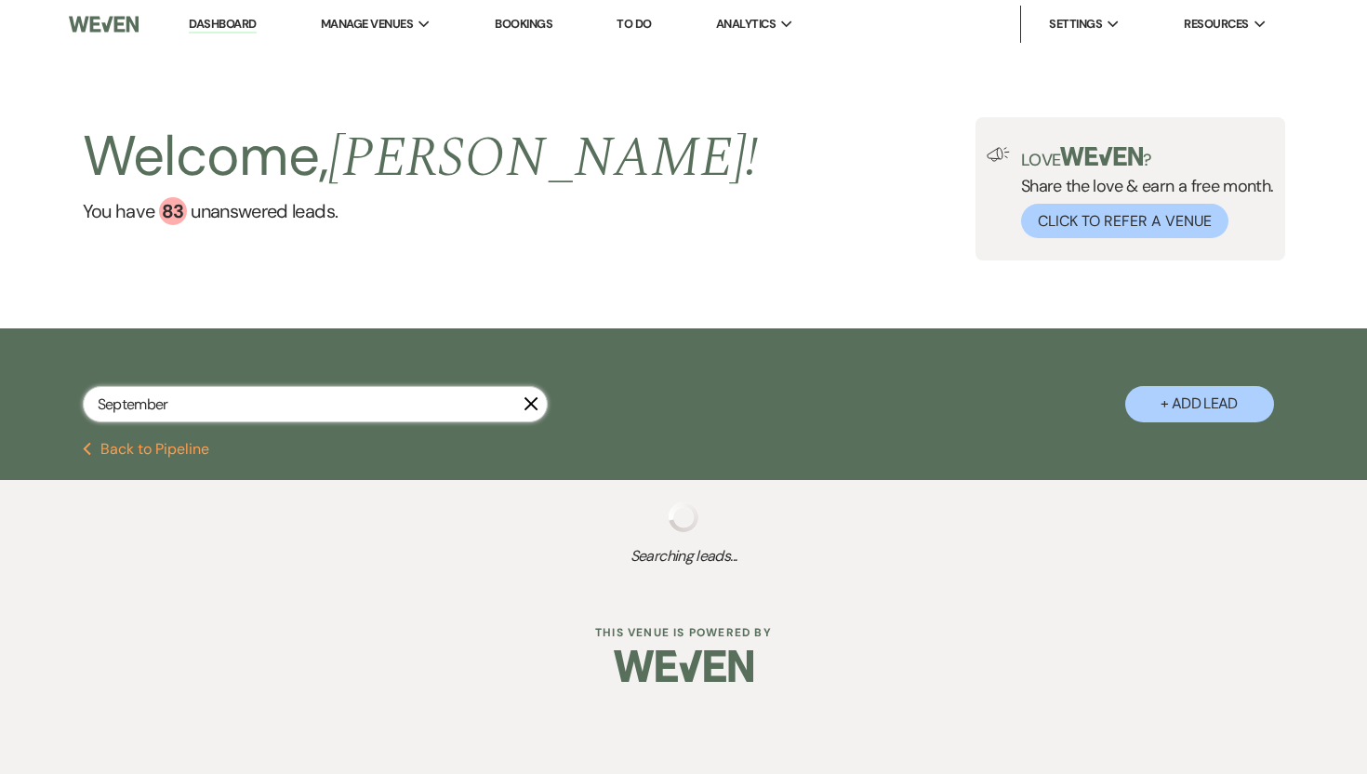
select select "5"
select select "8"
select select "5"
select select "8"
select select "5"
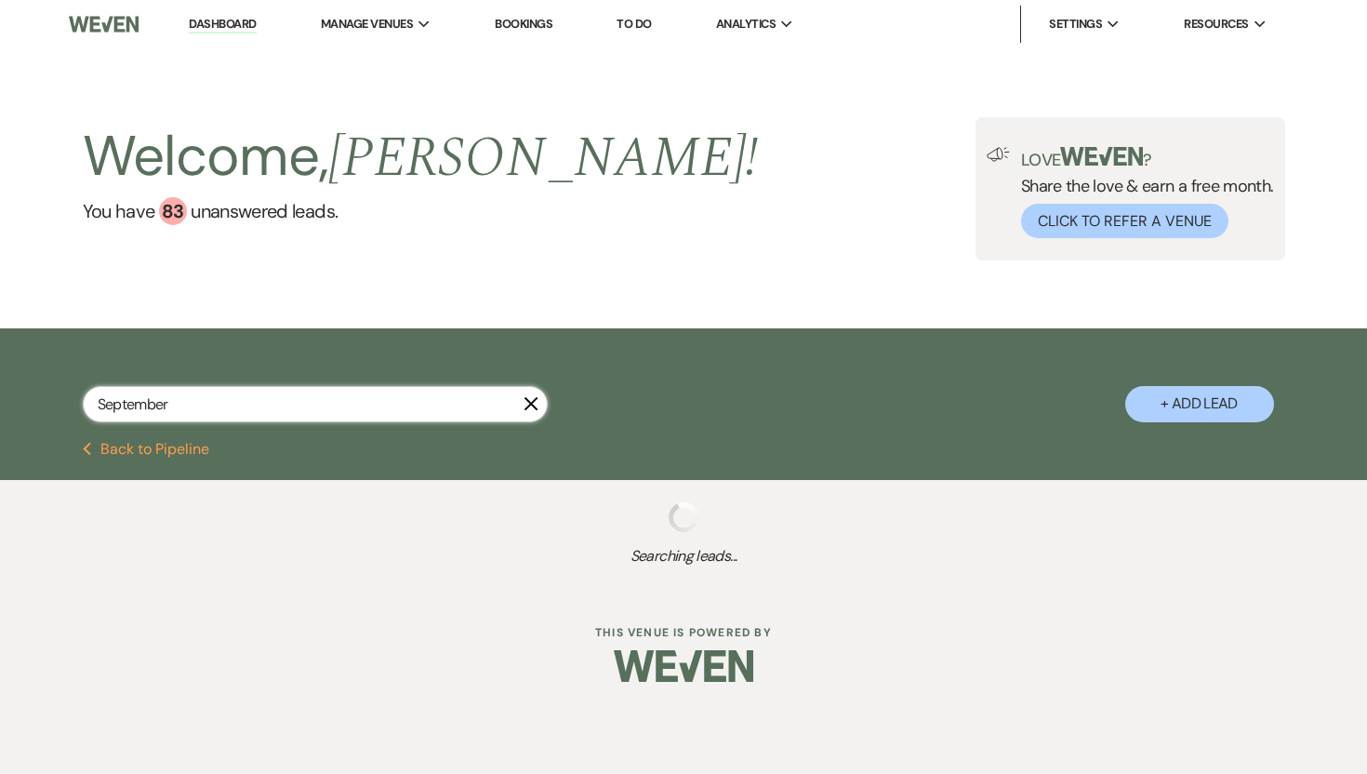
select select "8"
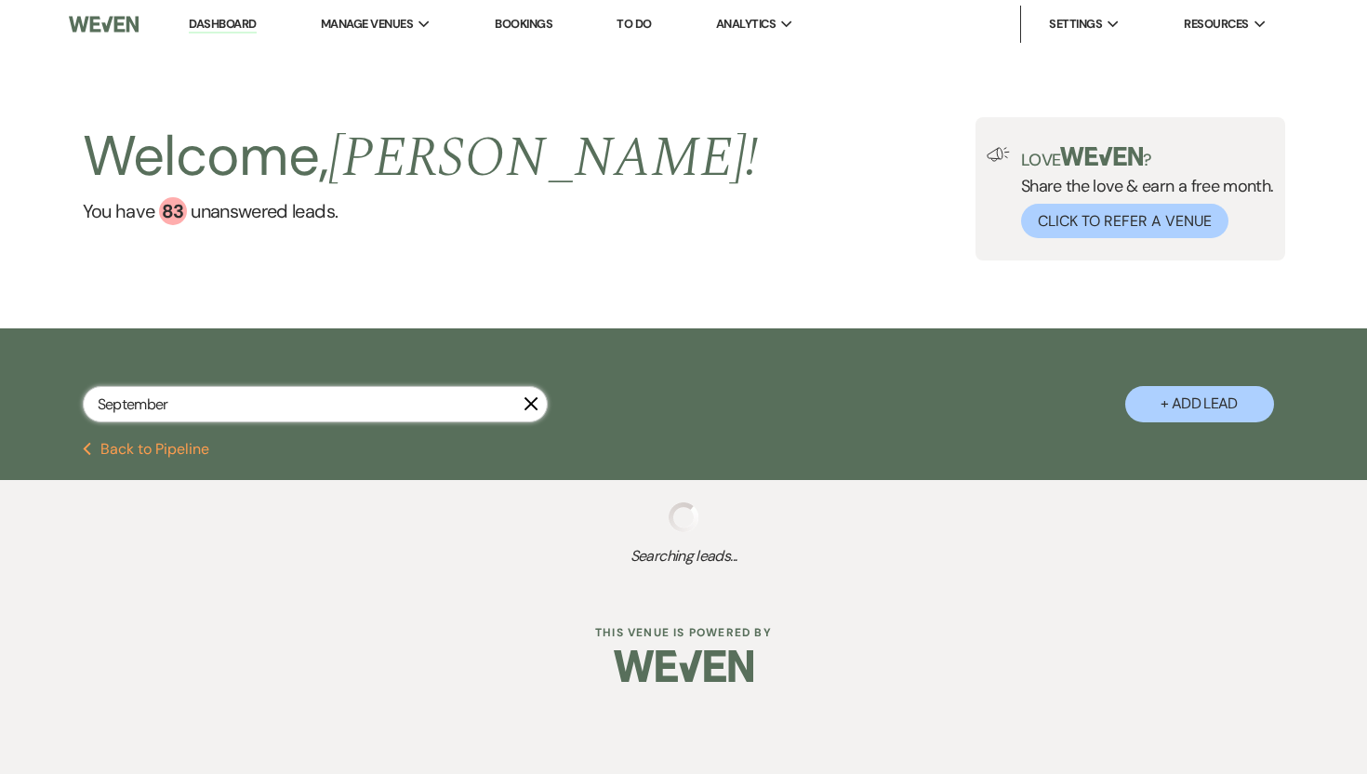
select select "6"
select select "8"
select select "10"
select select "8"
select select "5"
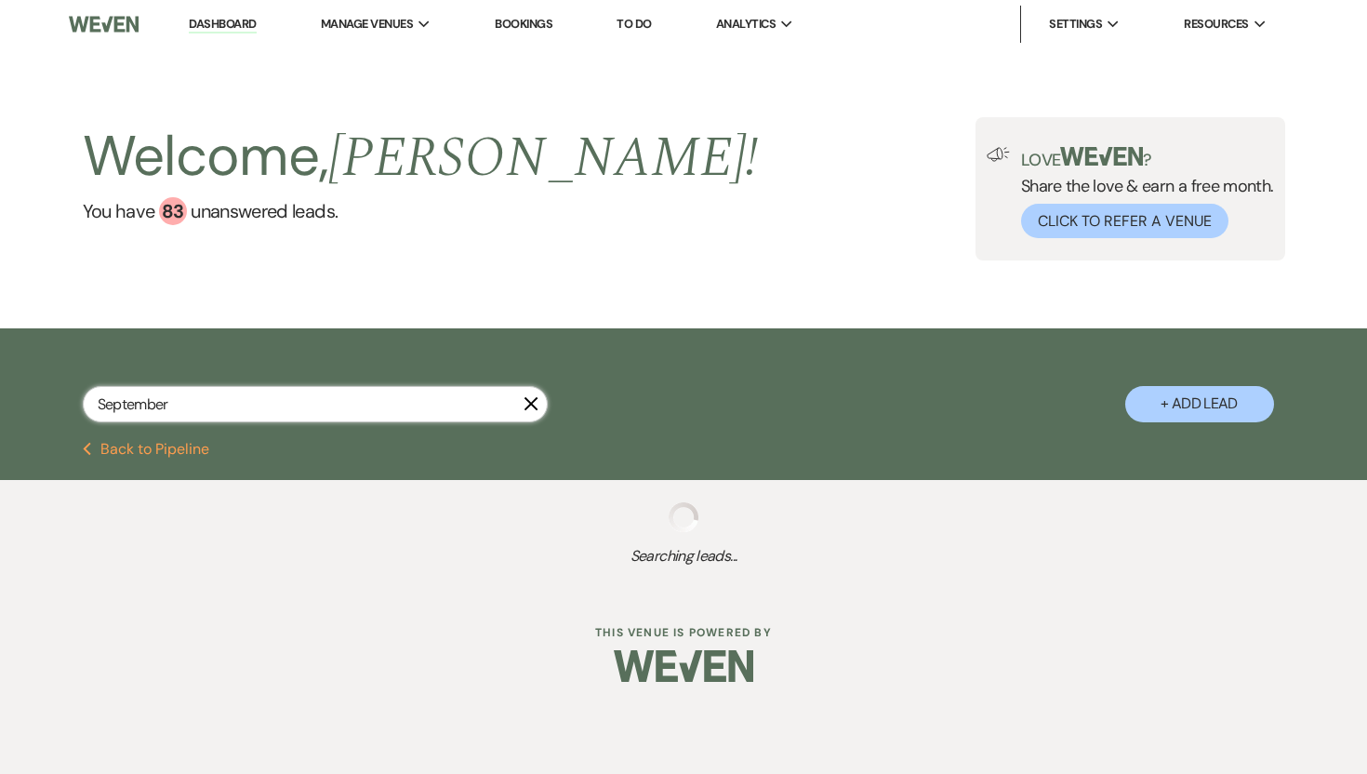
select select "8"
select select "9"
select select "8"
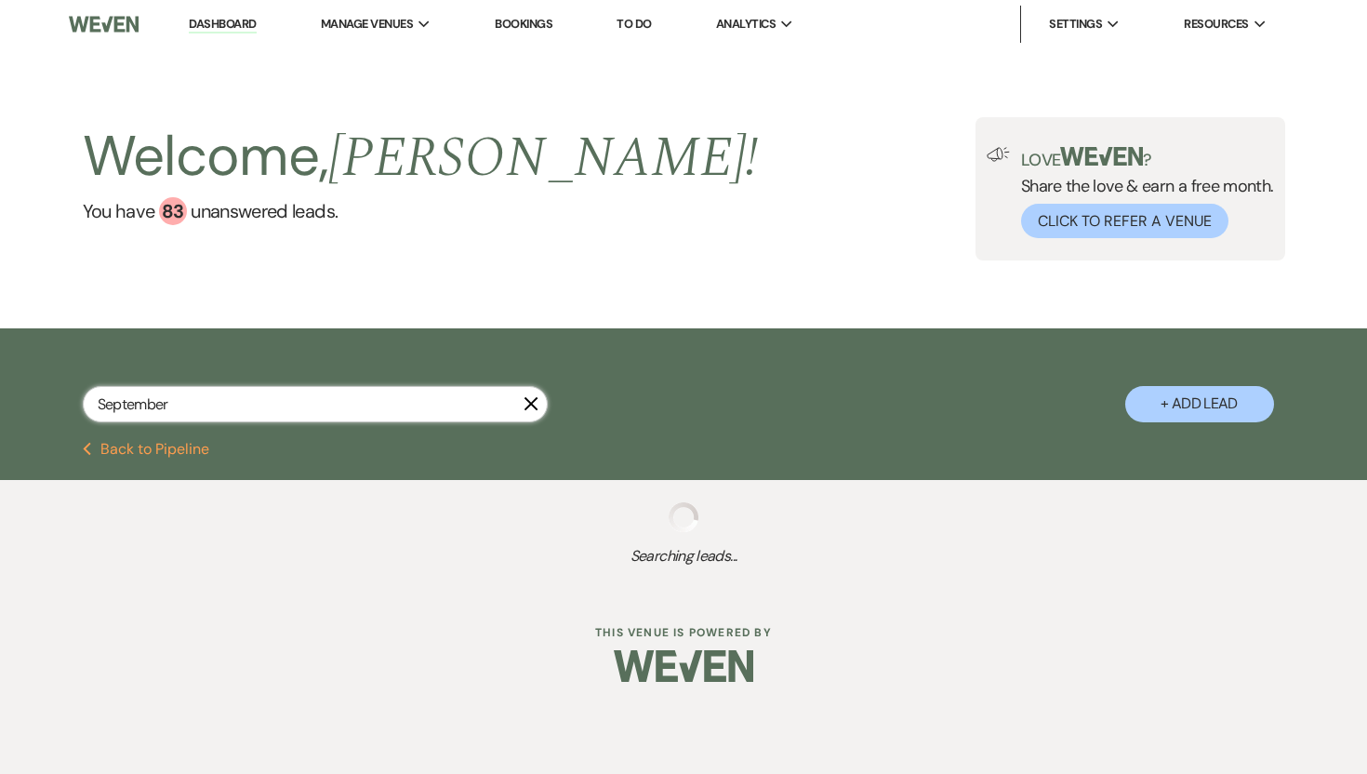
select select "5"
select select "8"
select select "6"
select select "8"
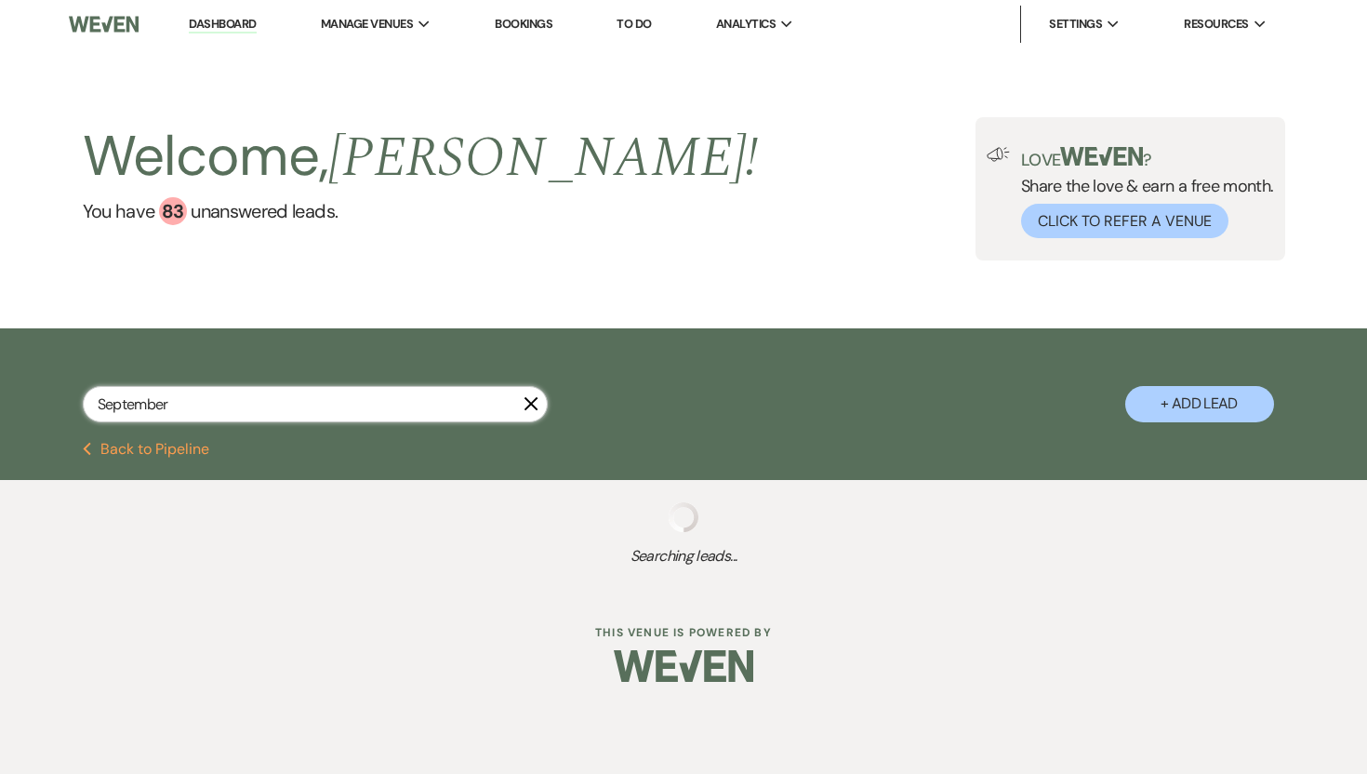
select select "8"
select select "5"
select select "2"
select select "8"
select select "5"
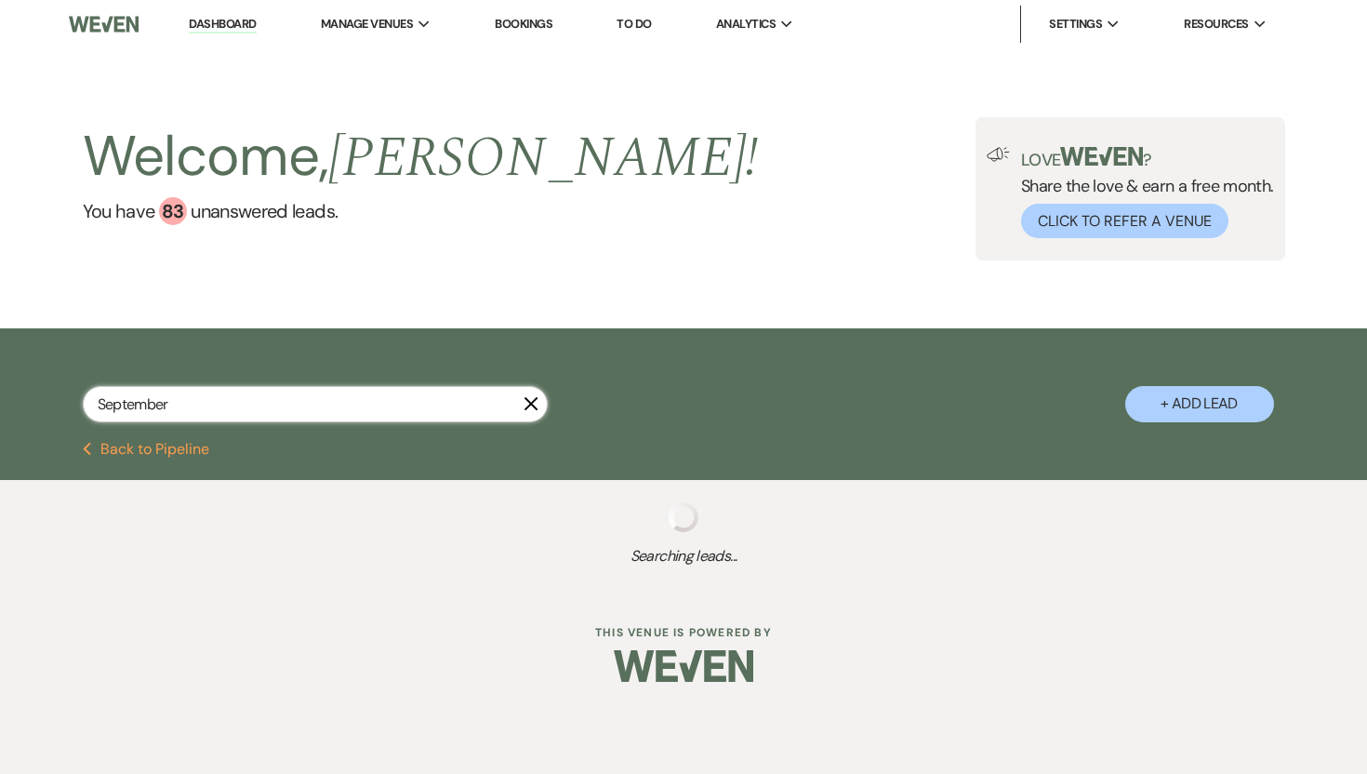
select select "8"
select select "5"
select select "8"
select select "5"
select select "8"
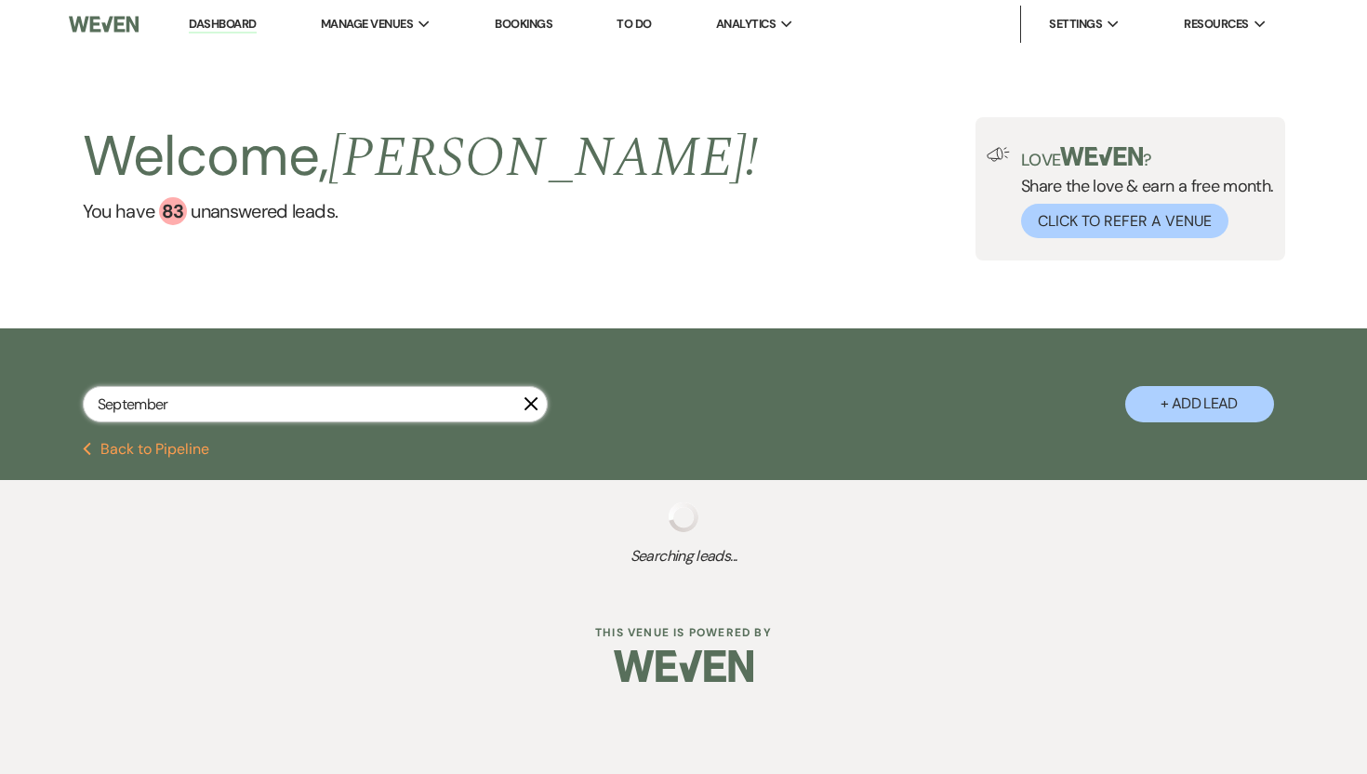
select select "5"
select select "8"
select select "5"
select select "8"
select select "10"
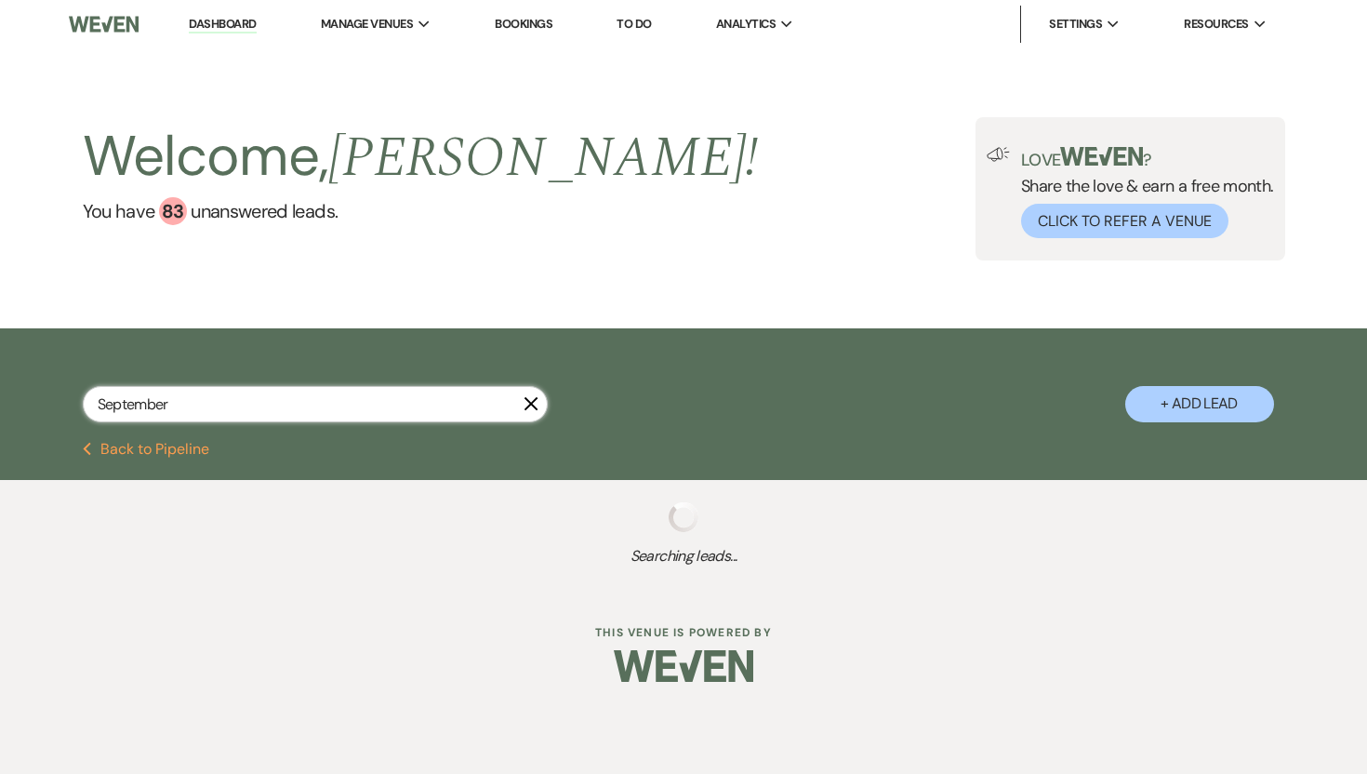
select select "8"
select select "5"
select select "8"
select select "5"
select select "8"
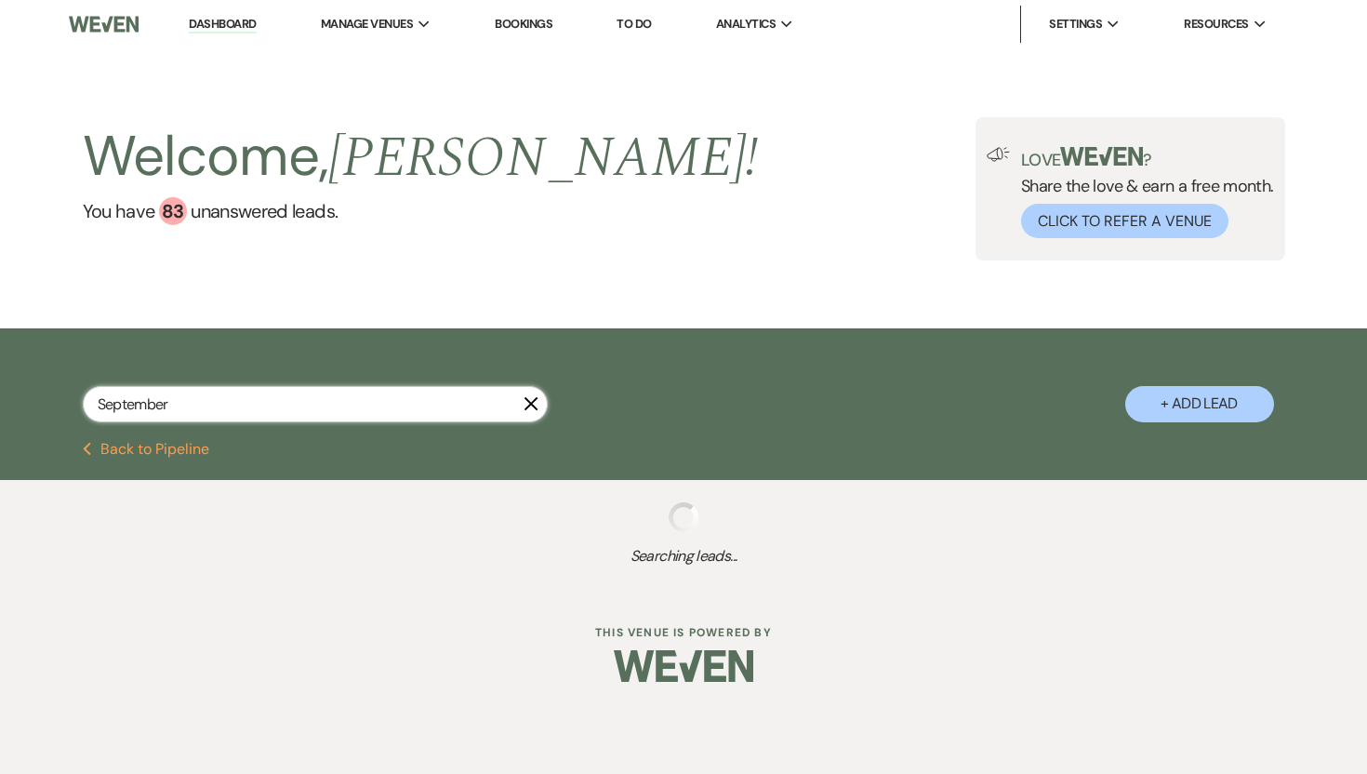
select select "5"
select select "8"
select select "5"
select select "8"
select select "5"
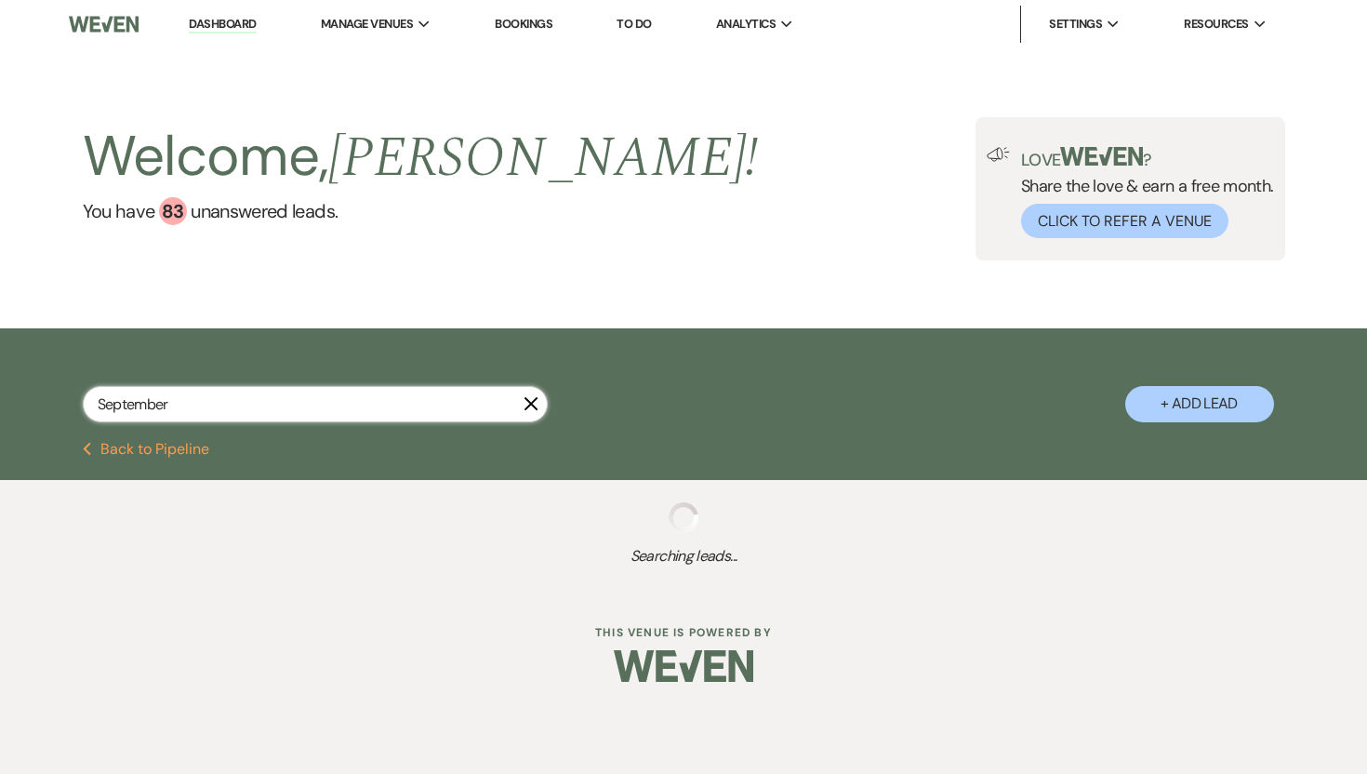
select select "8"
select select "5"
select select "8"
select select "5"
select select "8"
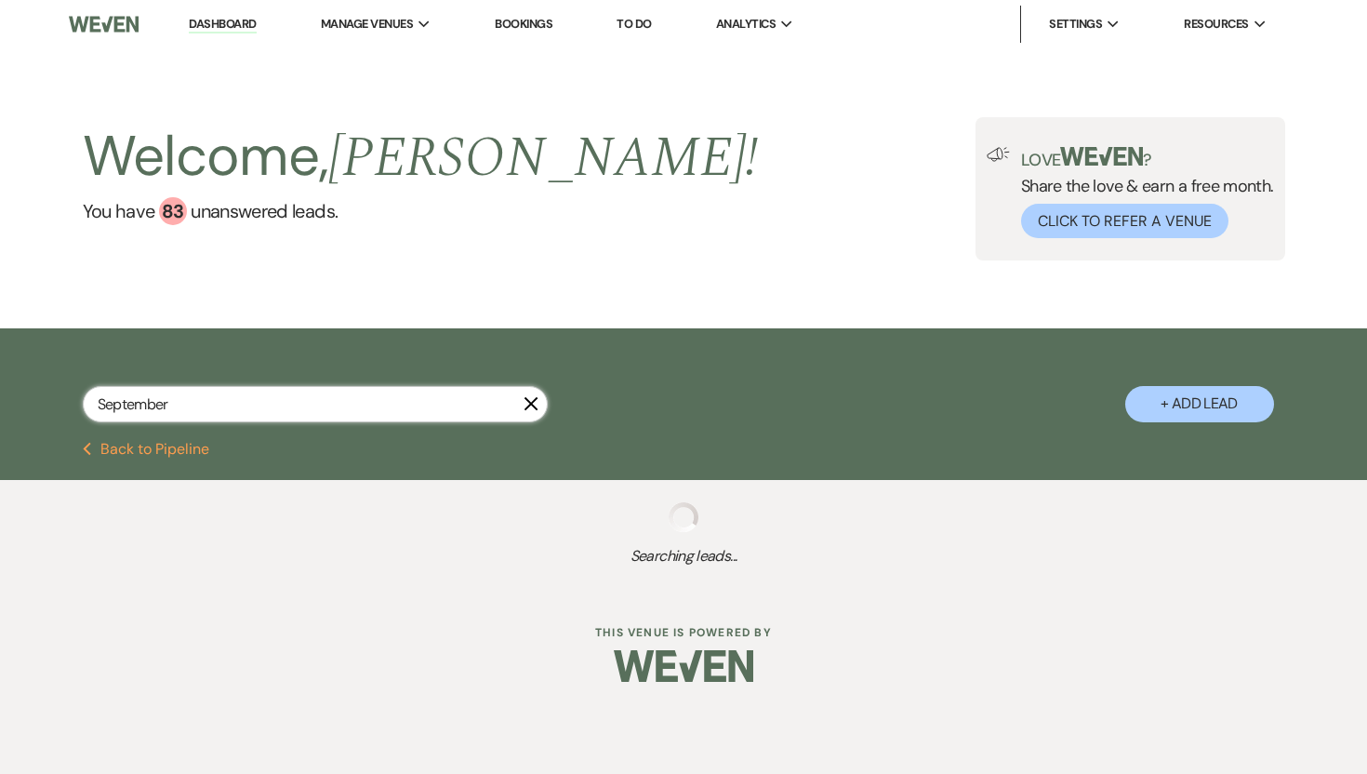
select select "5"
select select "8"
select select "10"
select select "8"
select select "11"
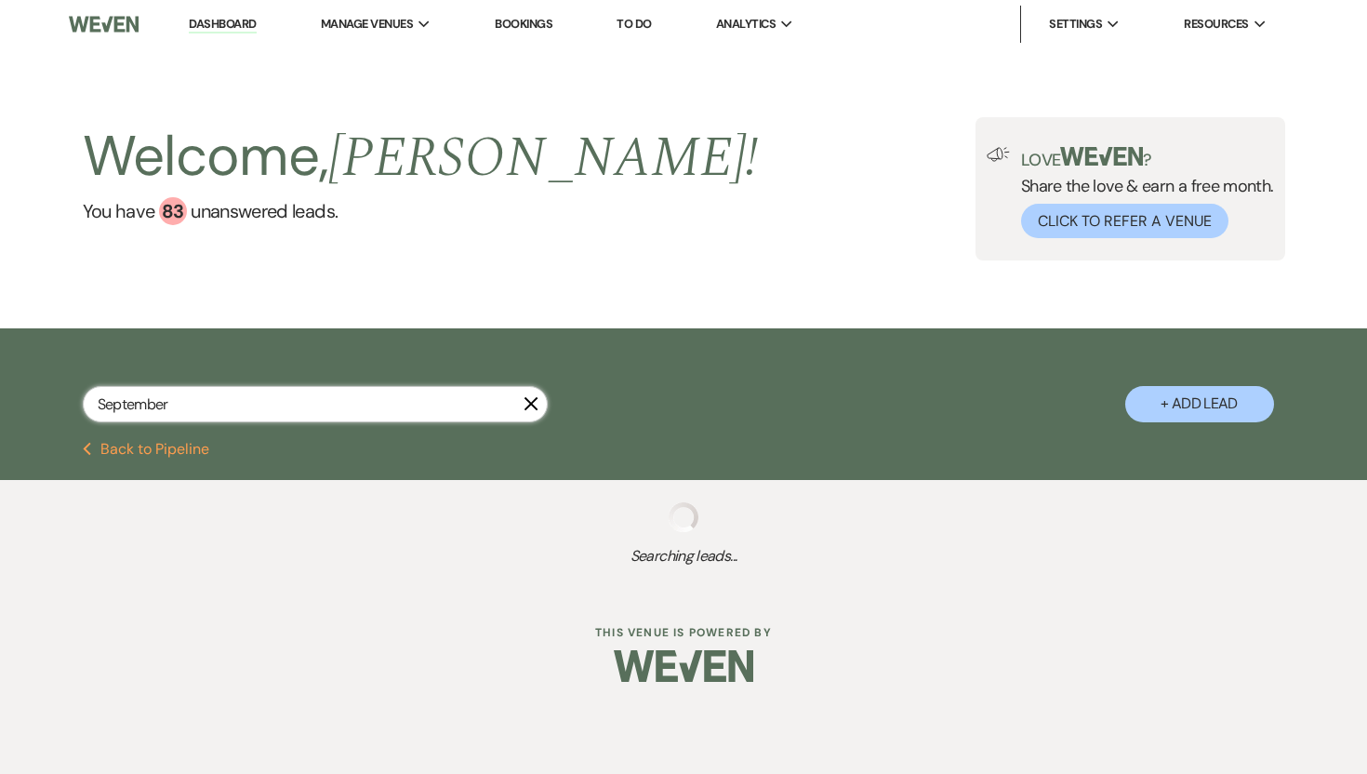
select select "8"
select select "5"
select select "8"
select select "6"
select select "8"
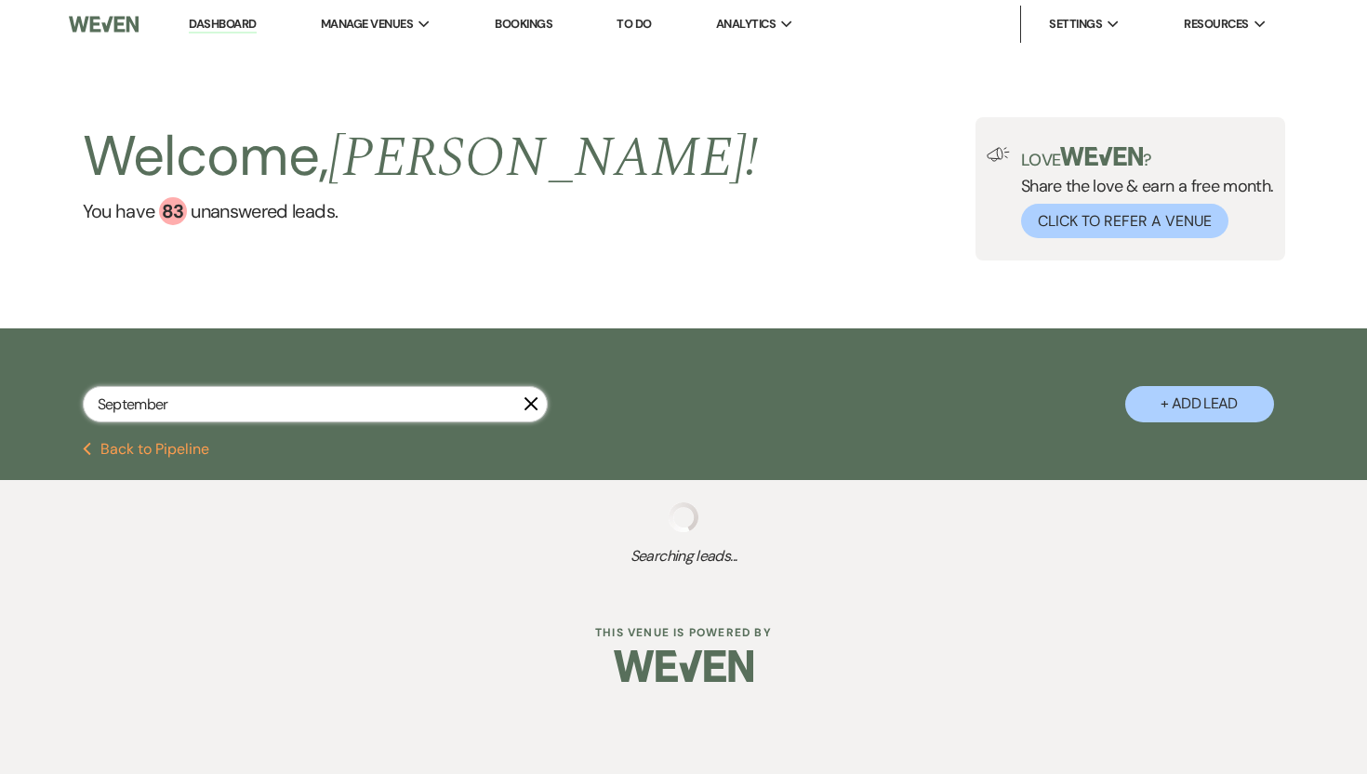
select select "5"
select select "8"
select select "5"
select select "8"
select select "10"
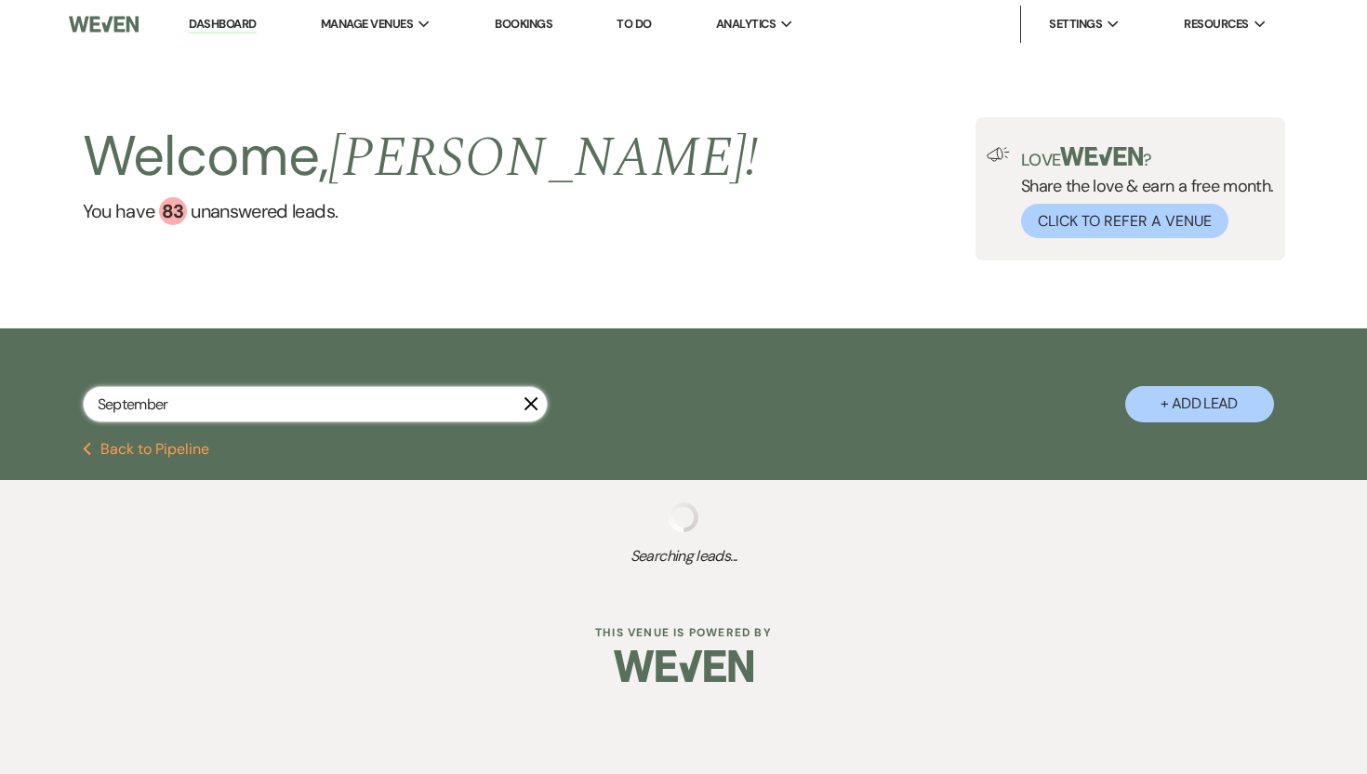
select select "2"
select select "8"
select select "7"
select select "8"
select select "6"
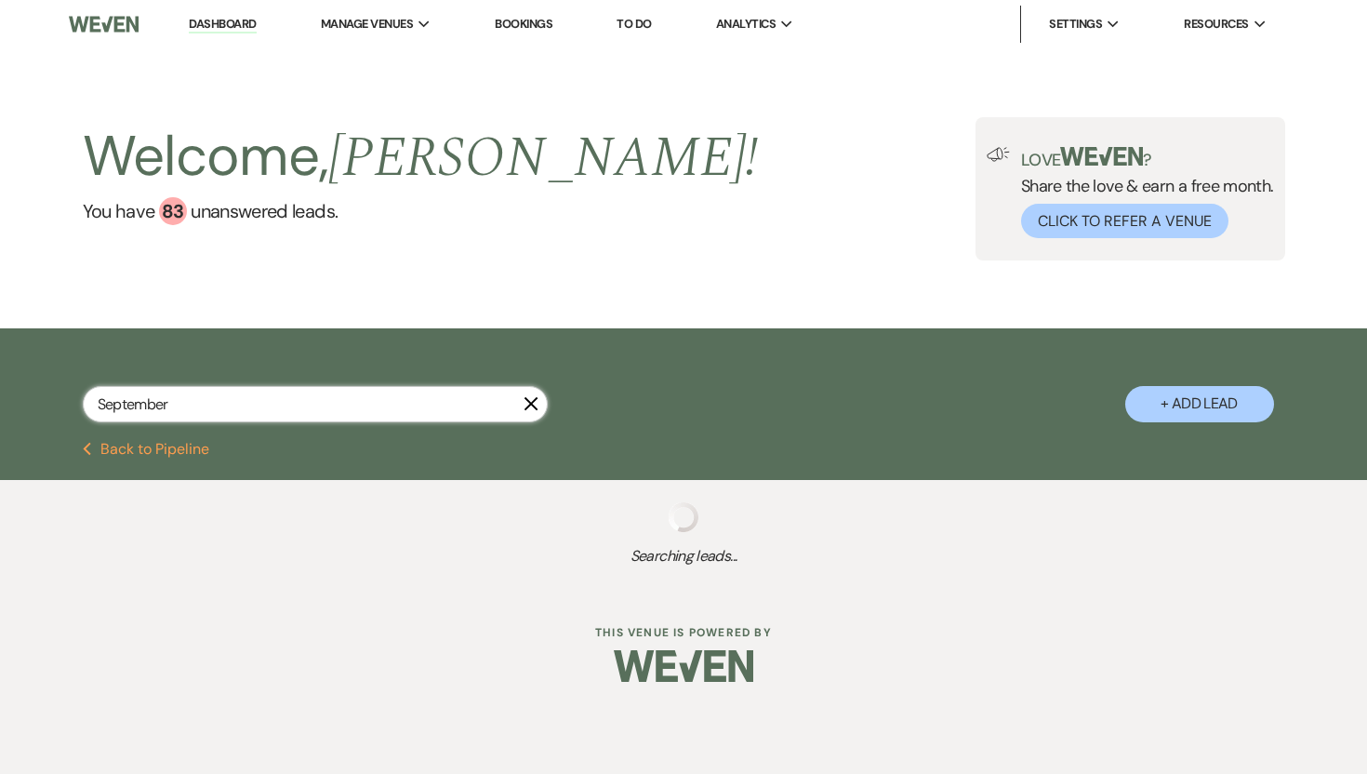
select select "8"
select select "7"
